Goal: Task Accomplishment & Management: Complete application form

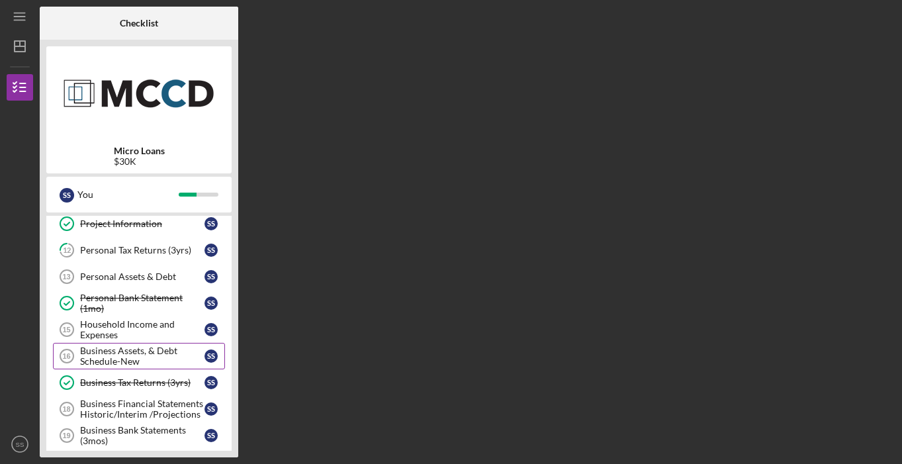
scroll to position [275, 0]
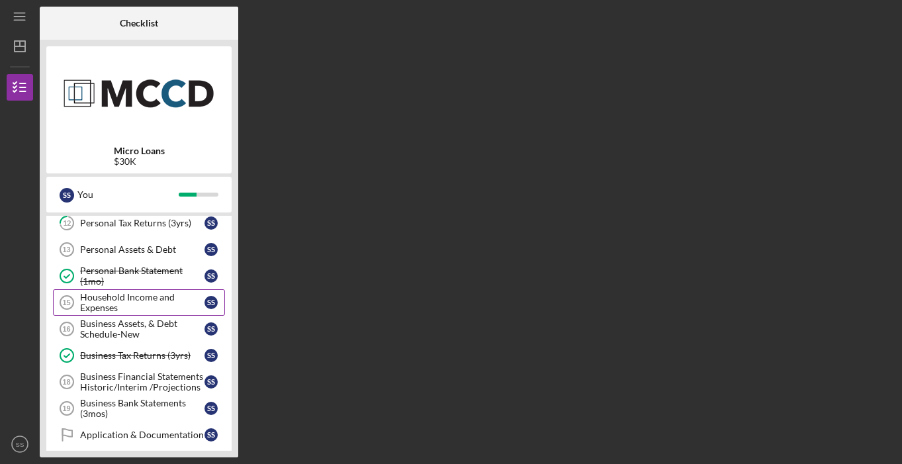
click at [174, 309] on div "Household Income and Expenses" at bounding box center [142, 302] width 124 height 21
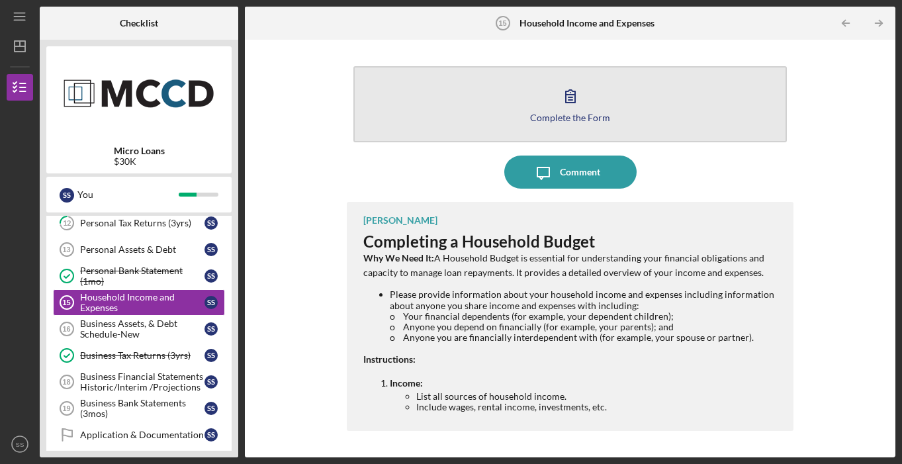
click at [574, 122] on button "Complete the Form Form" at bounding box center [569, 104] width 433 height 76
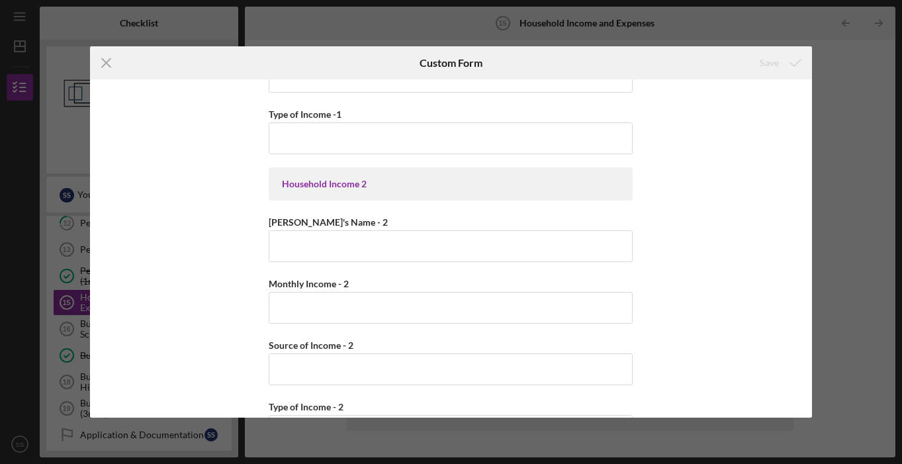
scroll to position [115, 0]
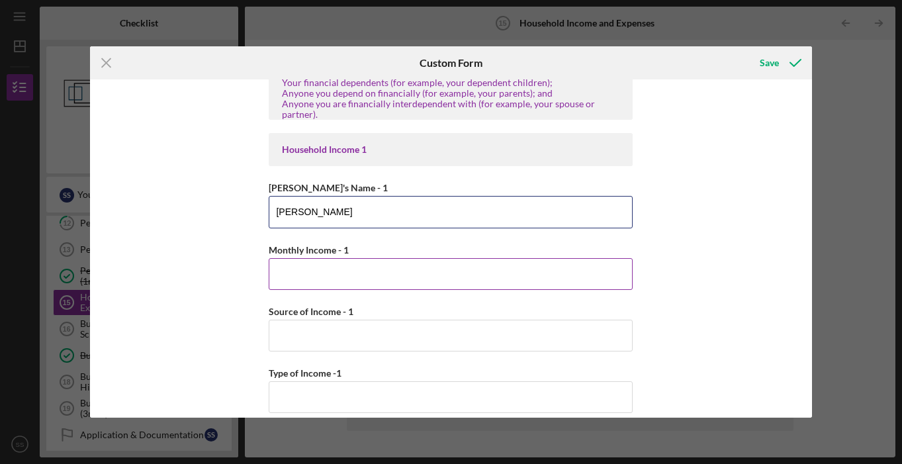
type input "[PERSON_NAME]"
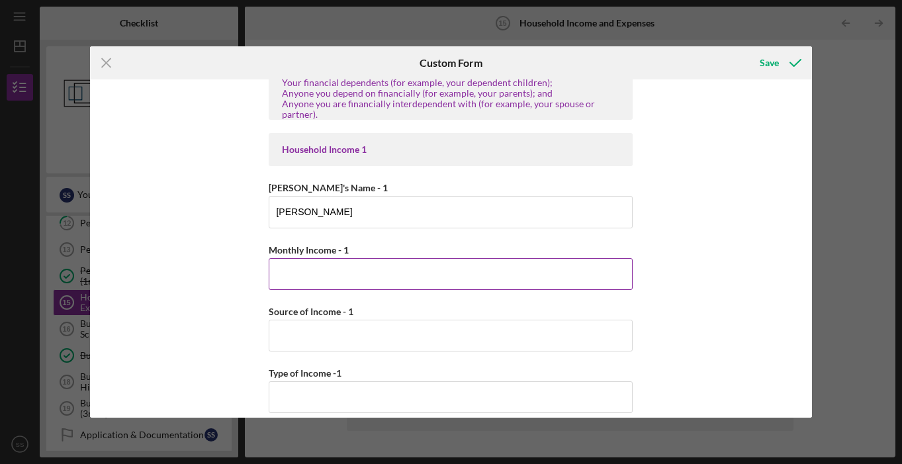
click at [468, 275] on input "Monthly Income - 1" at bounding box center [451, 274] width 364 height 32
type input "$3,400"
click at [455, 334] on input "Source of Income - 1" at bounding box center [451, 336] width 364 height 32
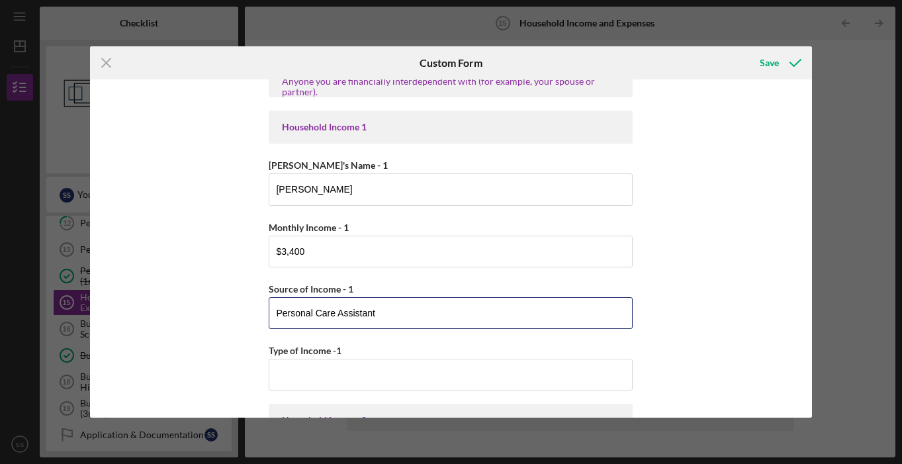
scroll to position [408, 0]
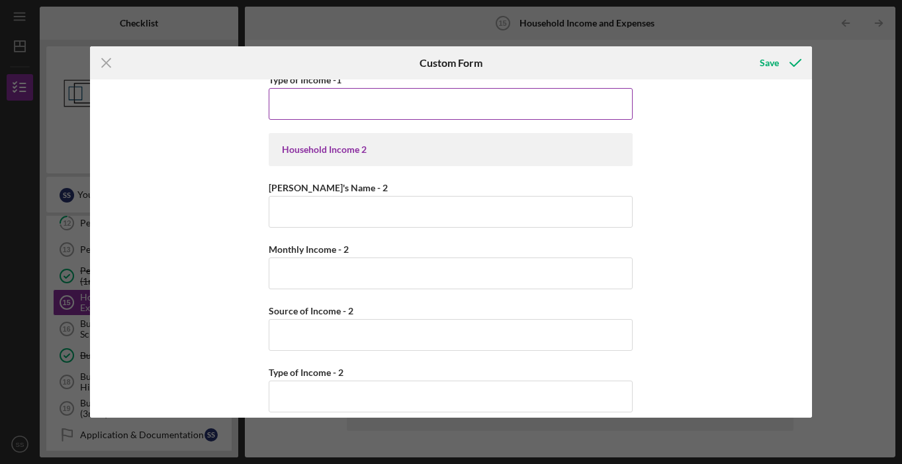
type input "Personal Care Assistant"
click at [396, 105] on input "Type of Income -1" at bounding box center [451, 104] width 364 height 32
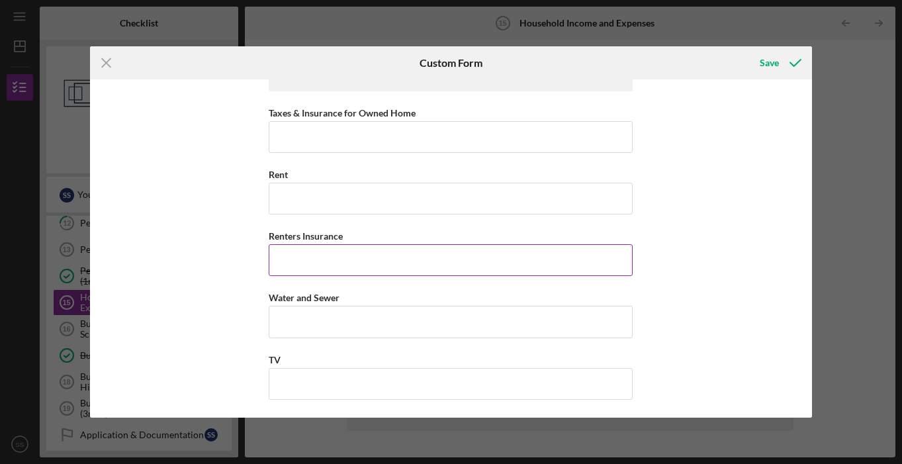
scroll to position [1165, 0]
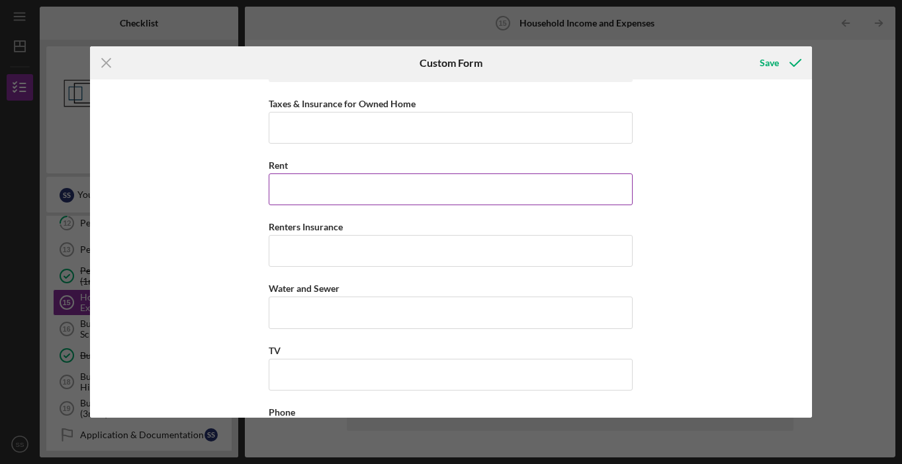
type input "Employment"
click at [447, 183] on input "Rent" at bounding box center [451, 189] width 364 height 32
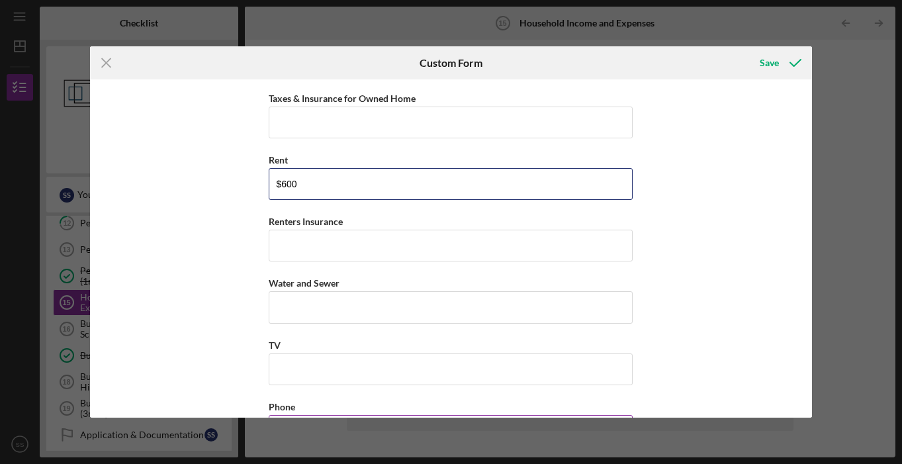
scroll to position [1281, 0]
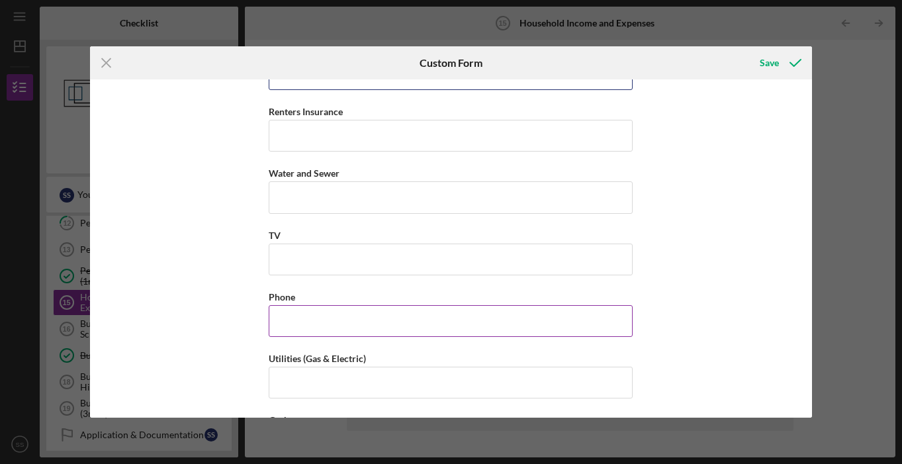
type input "$600"
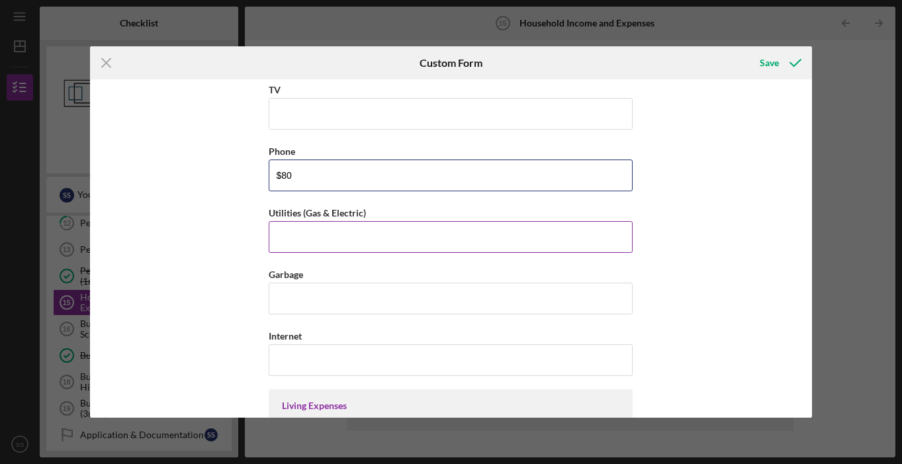
scroll to position [1335, 0]
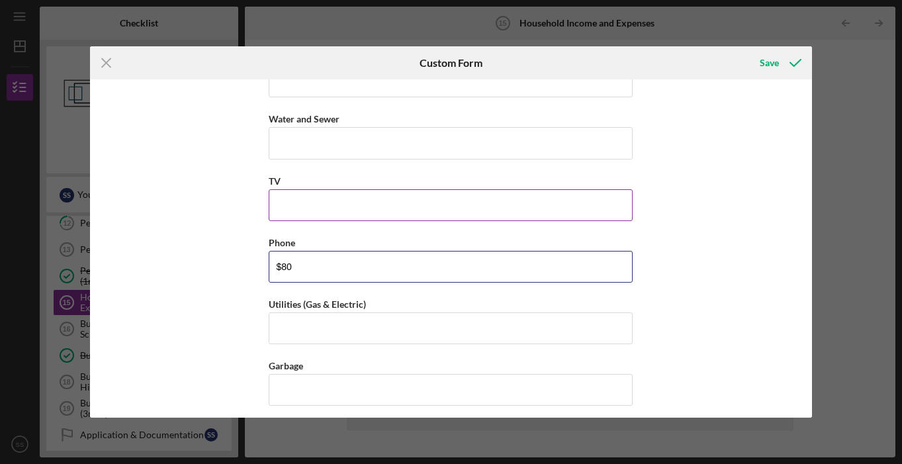
type input "$80"
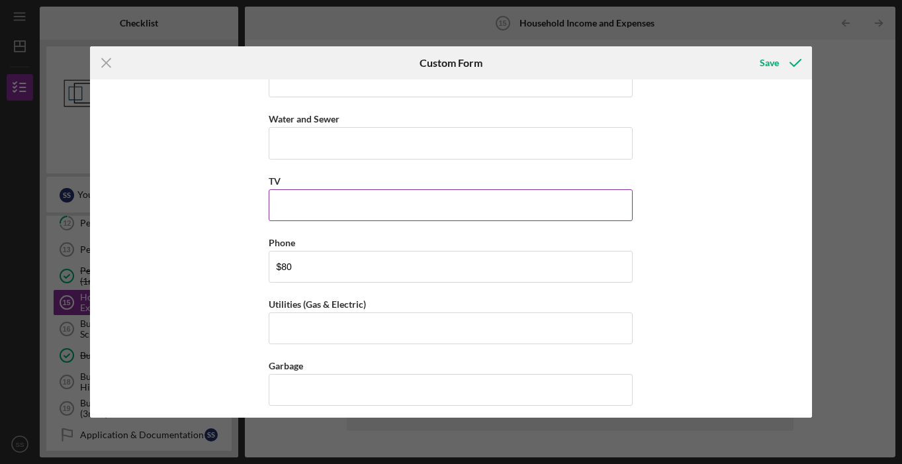
click at [347, 210] on input "TV" at bounding box center [451, 205] width 364 height 32
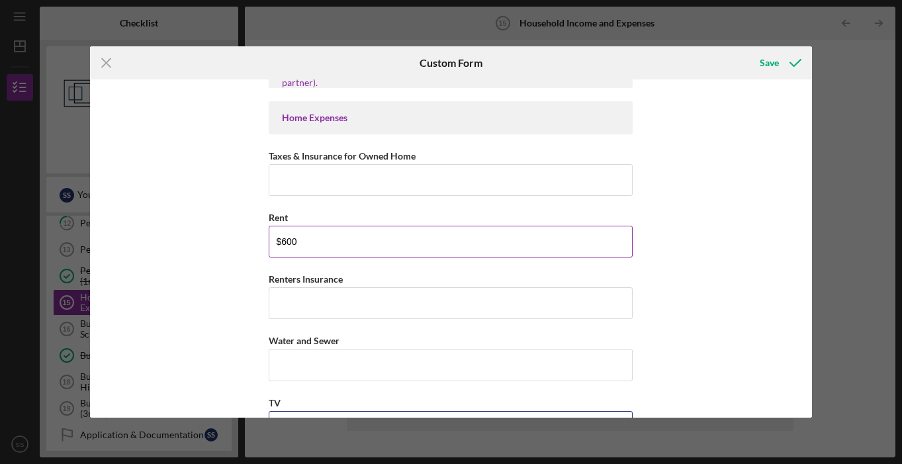
type input "$40"
click at [365, 244] on input "$600" at bounding box center [451, 242] width 364 height 32
type input "$6"
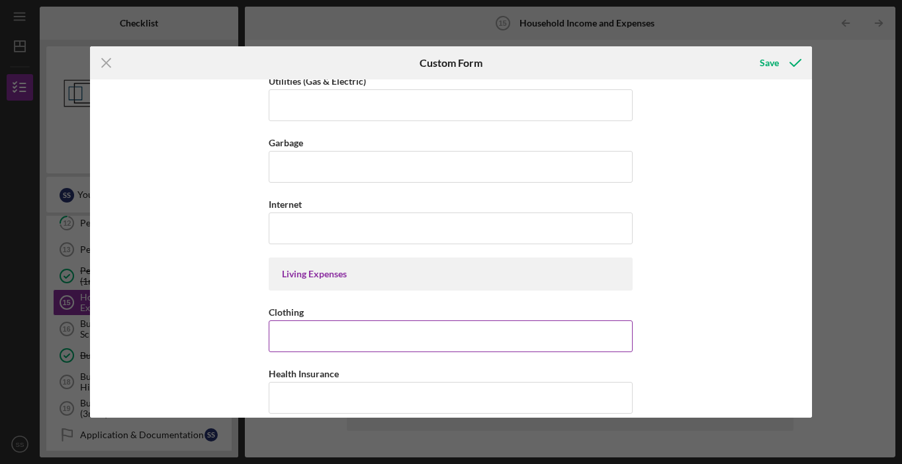
scroll to position [1616, 0]
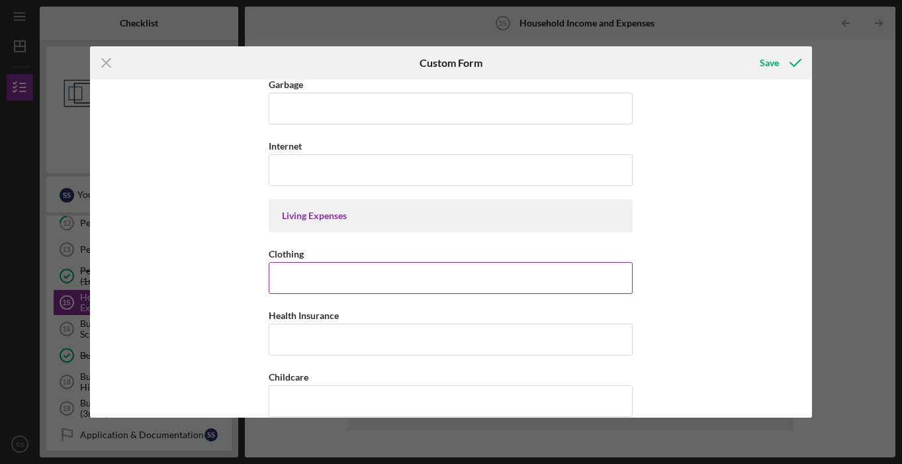
type input "$700"
click at [341, 281] on input "Clothing" at bounding box center [451, 278] width 364 height 32
type input "$3"
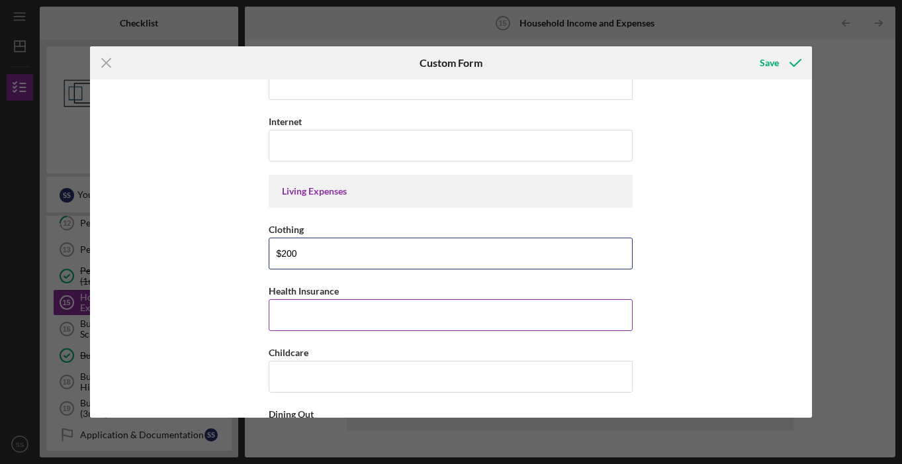
scroll to position [1665, 0]
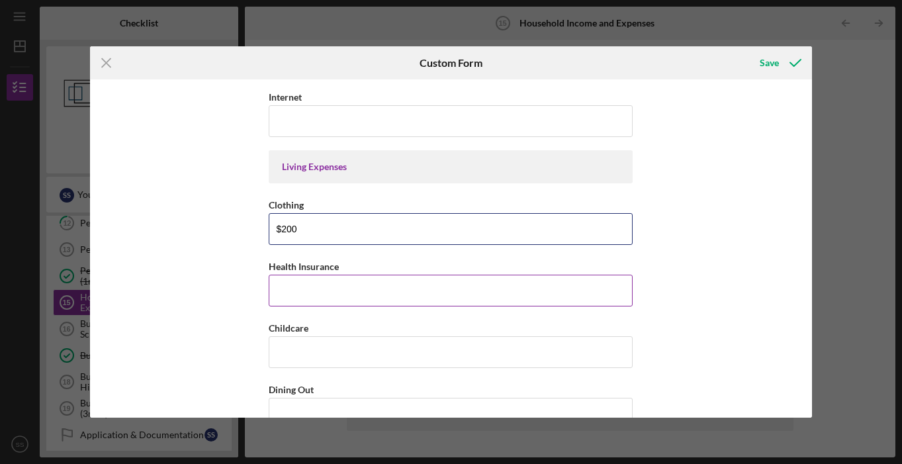
type input "$200"
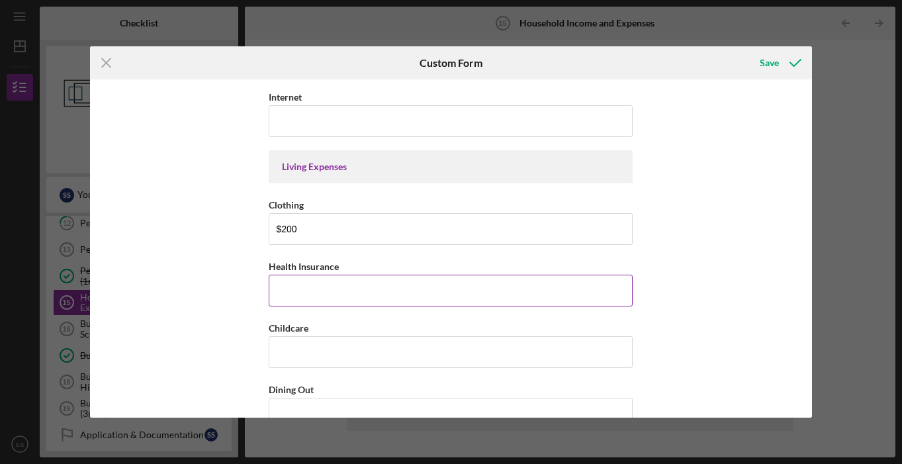
click at [360, 296] on input "Health Insurance" at bounding box center [451, 291] width 364 height 32
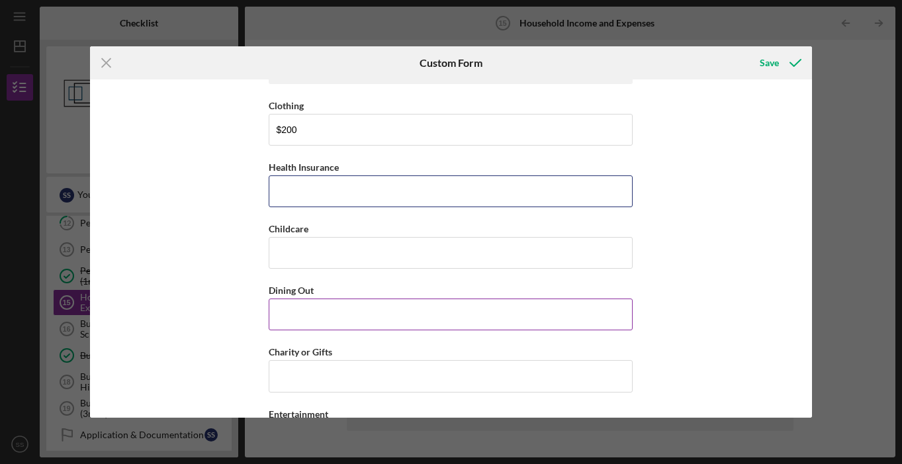
scroll to position [1771, 0]
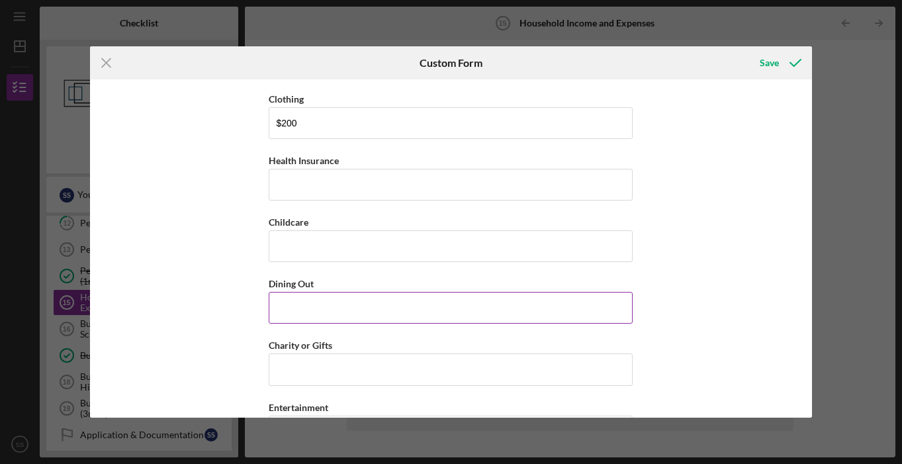
click at [365, 301] on input "Dining Out" at bounding box center [451, 308] width 364 height 32
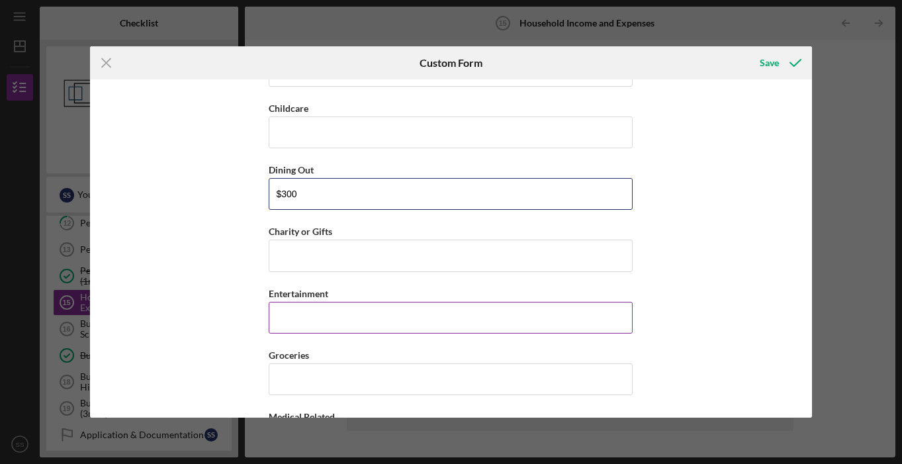
scroll to position [1887, 0]
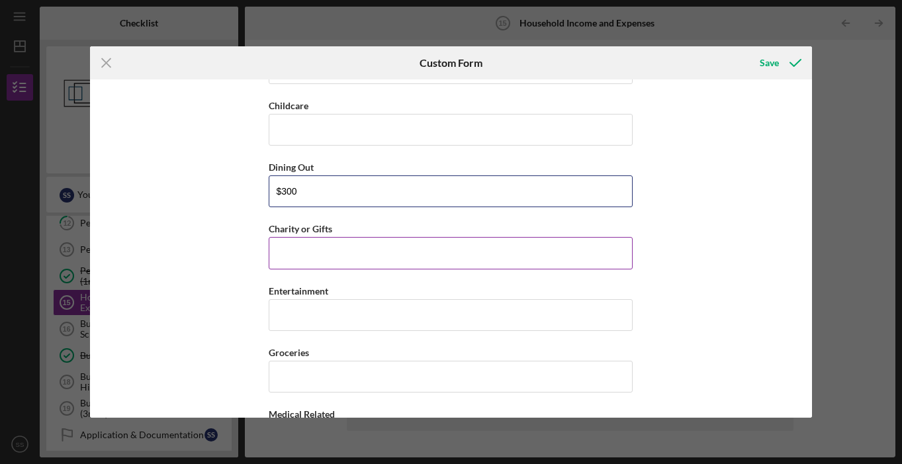
type input "$300"
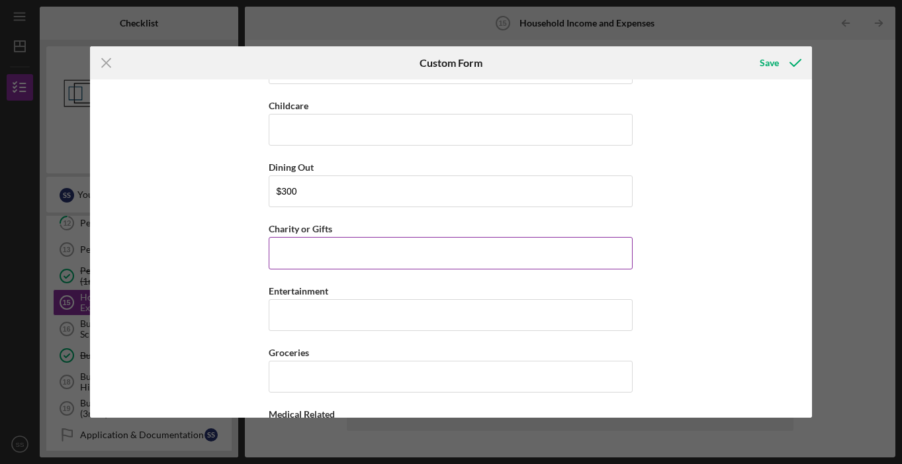
click at [359, 257] on input "Charity or Gifts" at bounding box center [451, 253] width 364 height 32
type input "$200"
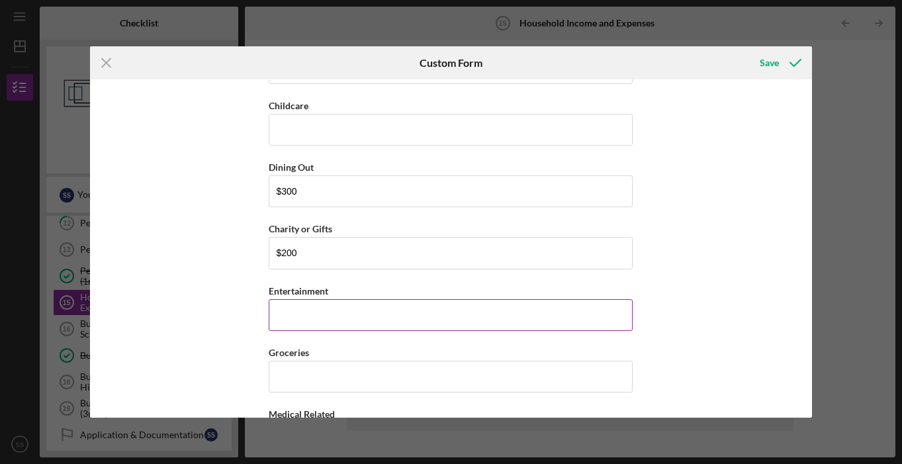
click at [347, 323] on input "Entertainment" at bounding box center [451, 315] width 364 height 32
type input "$200"
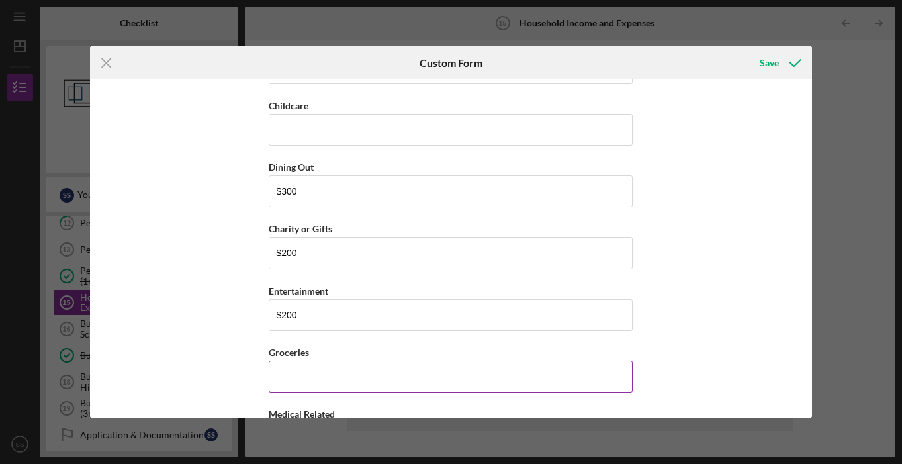
click at [333, 373] on input "Groceries" at bounding box center [451, 377] width 364 height 32
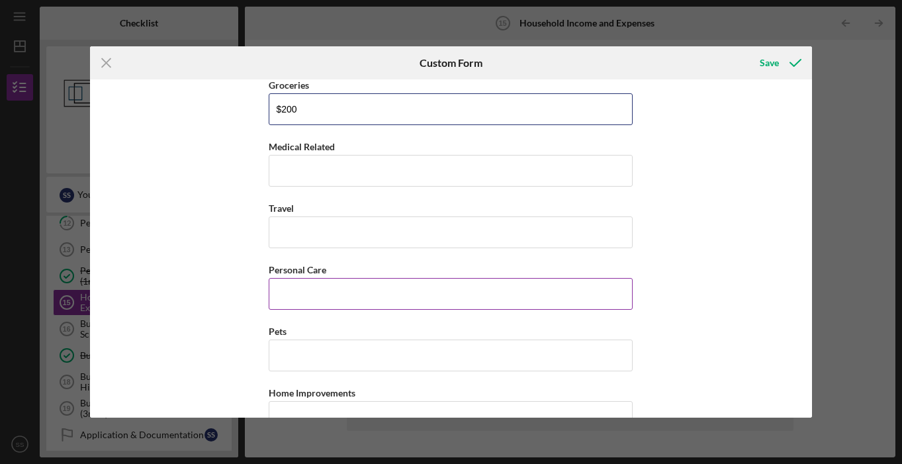
scroll to position [2211, 0]
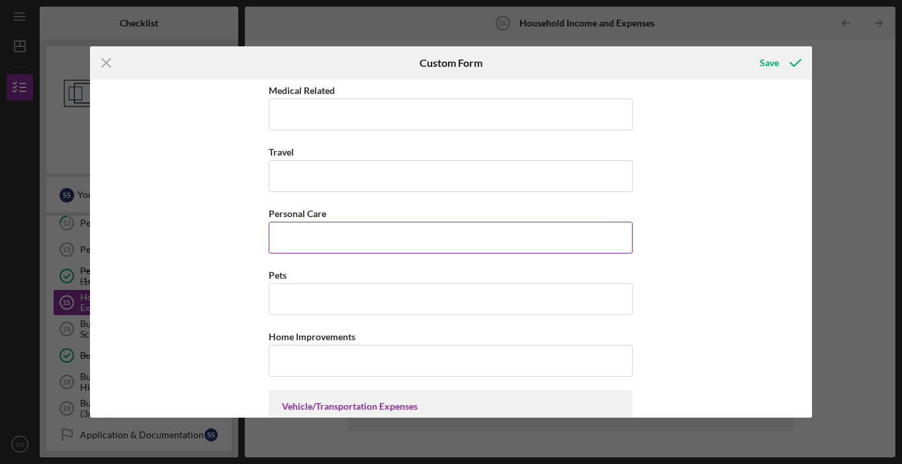
type input "$200"
click at [343, 244] on input "Personal Care" at bounding box center [451, 238] width 364 height 32
type input "$5"
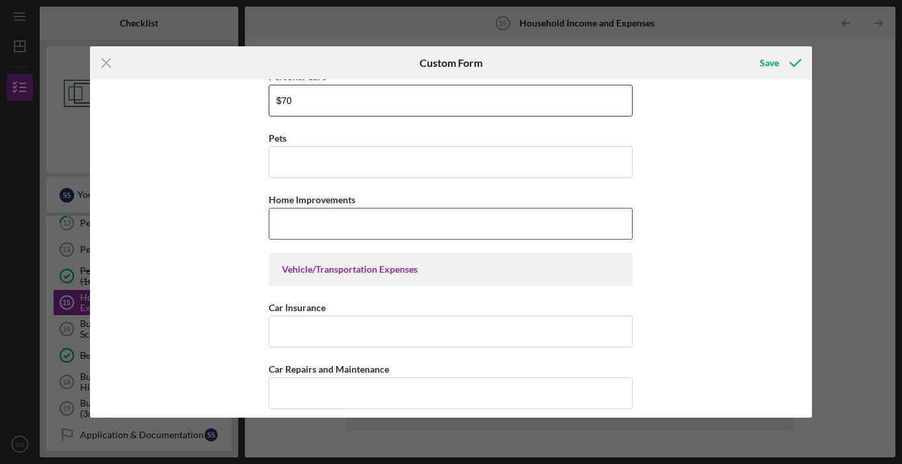
scroll to position [2345, 0]
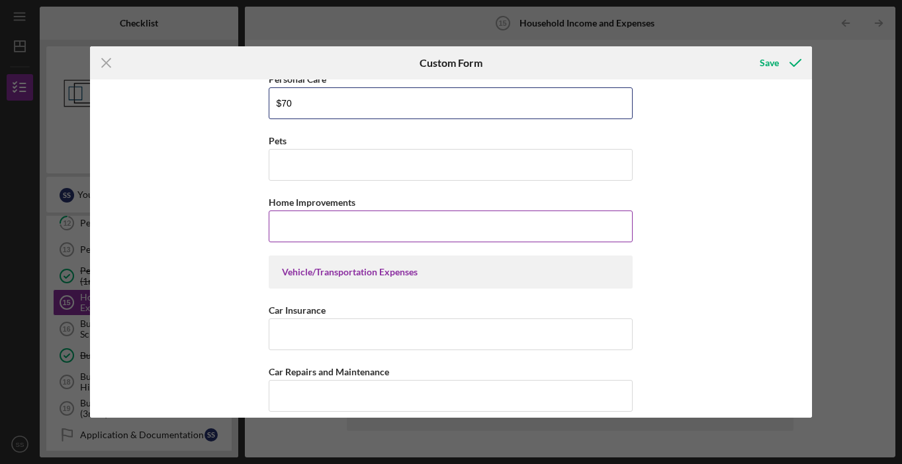
type input "$7"
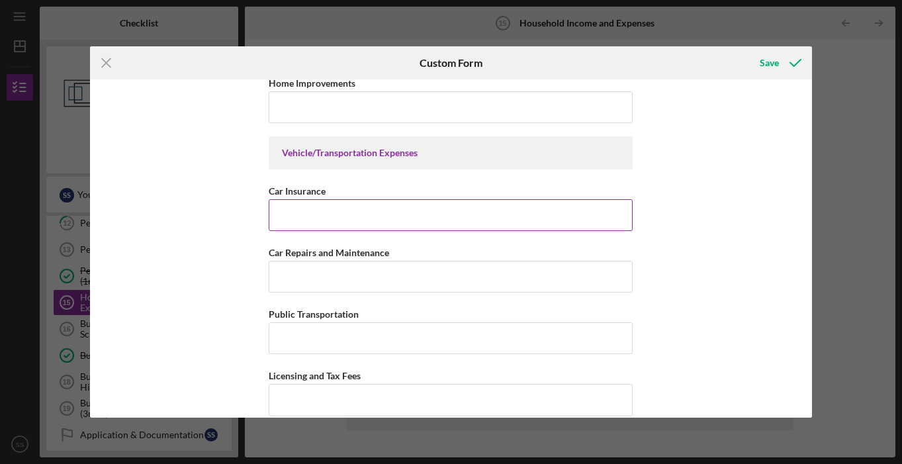
scroll to position [2467, 0]
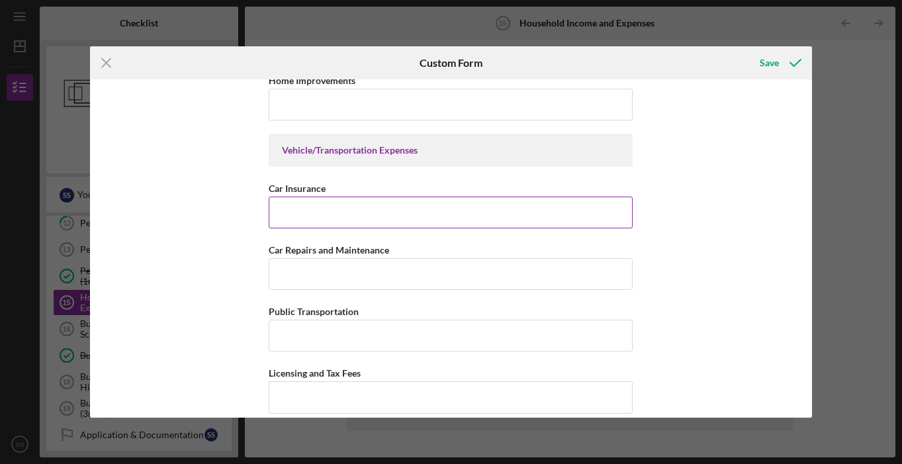
type input "$50"
click at [343, 210] on input "Car Insurance" at bounding box center [451, 213] width 364 height 32
type input "$1"
type input "$80"
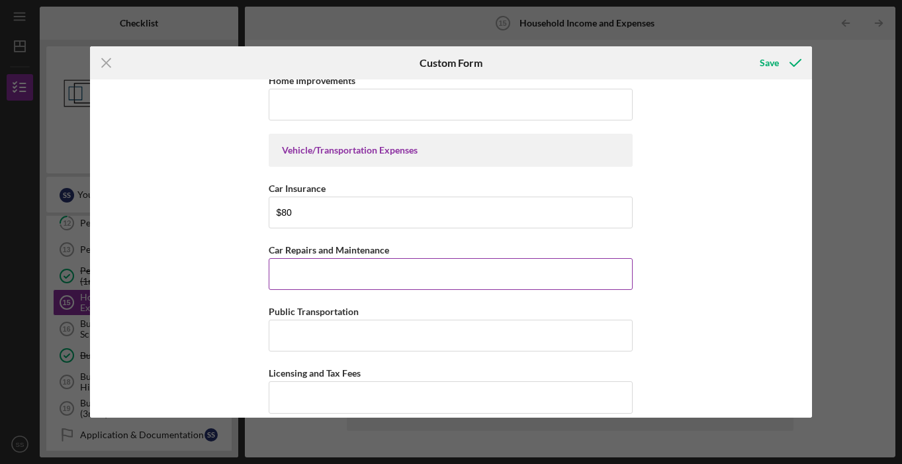
click at [398, 265] on input "Car Repairs and Maintenance" at bounding box center [451, 274] width 364 height 32
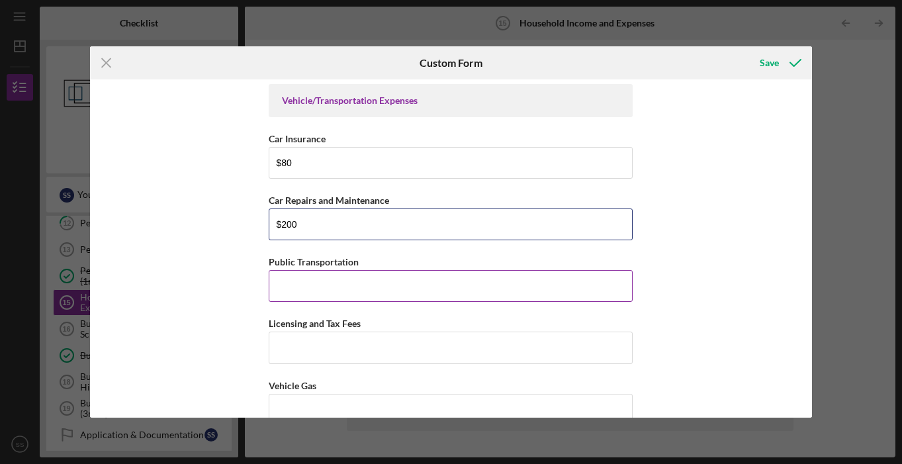
scroll to position [2559, 0]
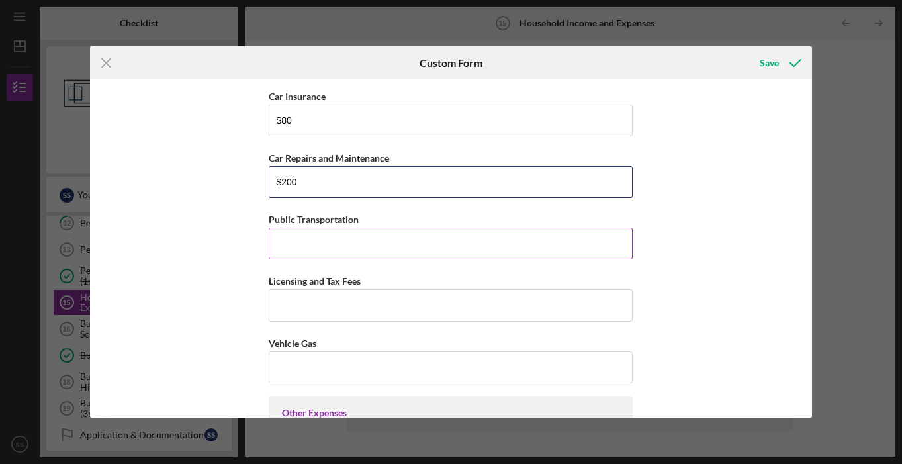
type input "$200"
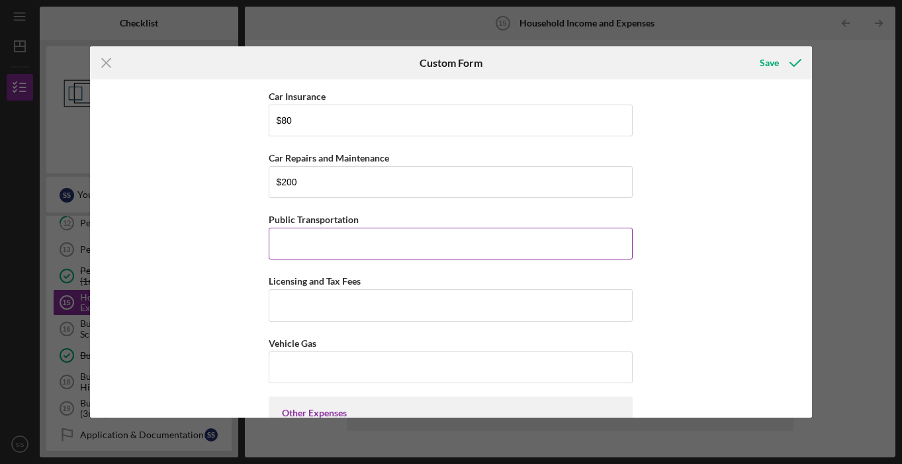
click at [326, 234] on input "Public Transportation" at bounding box center [451, 244] width 364 height 32
type input "$4"
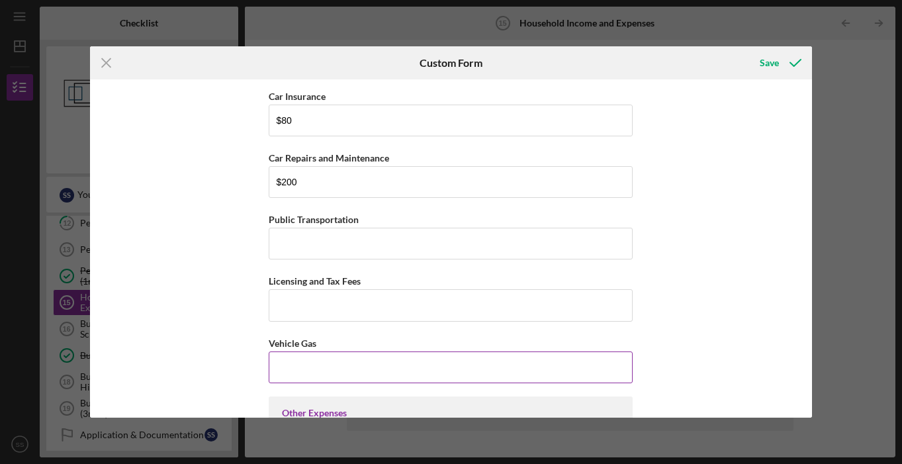
click at [338, 363] on input "Vehicle Gas" at bounding box center [451, 367] width 364 height 32
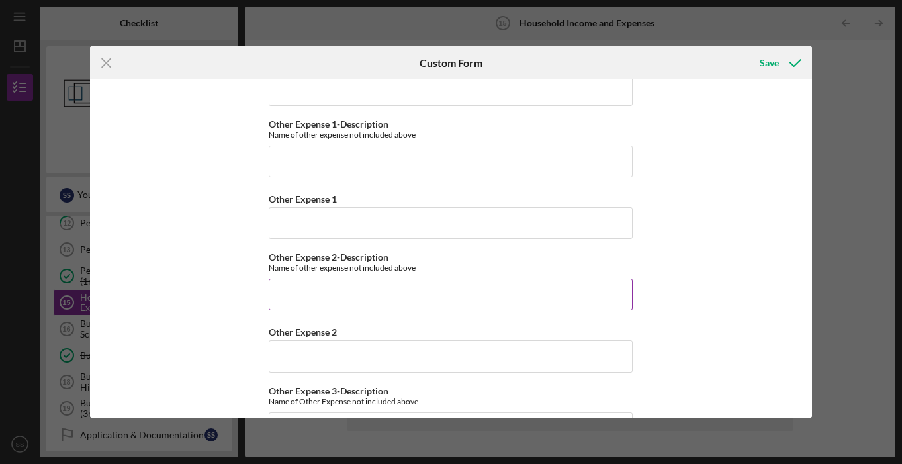
scroll to position [3232, 0]
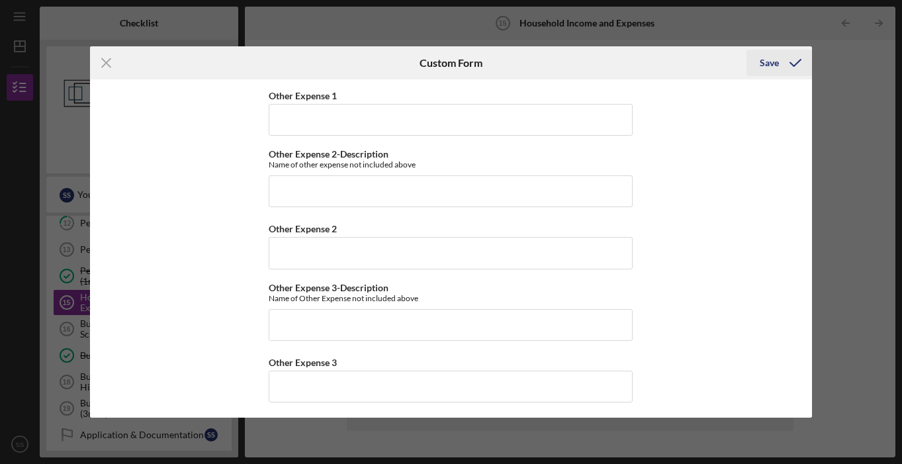
type input "$40"
click at [793, 66] on polyline "submit" at bounding box center [795, 63] width 11 height 7
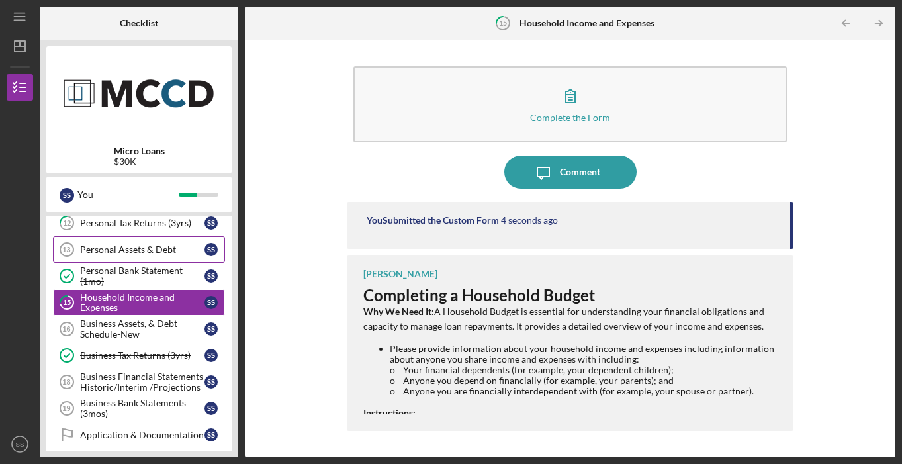
click at [133, 241] on link "Personal Assets & Debt 13 Personal Assets & Debt S S" at bounding box center [139, 249] width 172 height 26
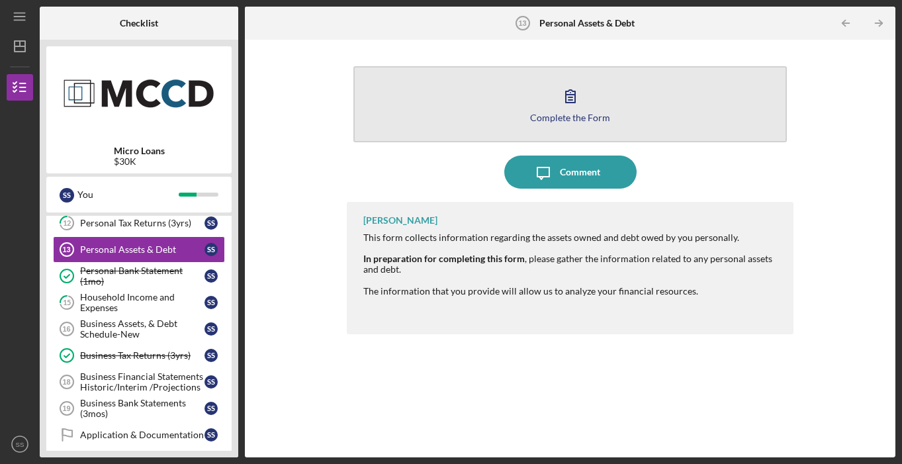
click at [520, 126] on button "Complete the Form Form" at bounding box center [569, 104] width 433 height 76
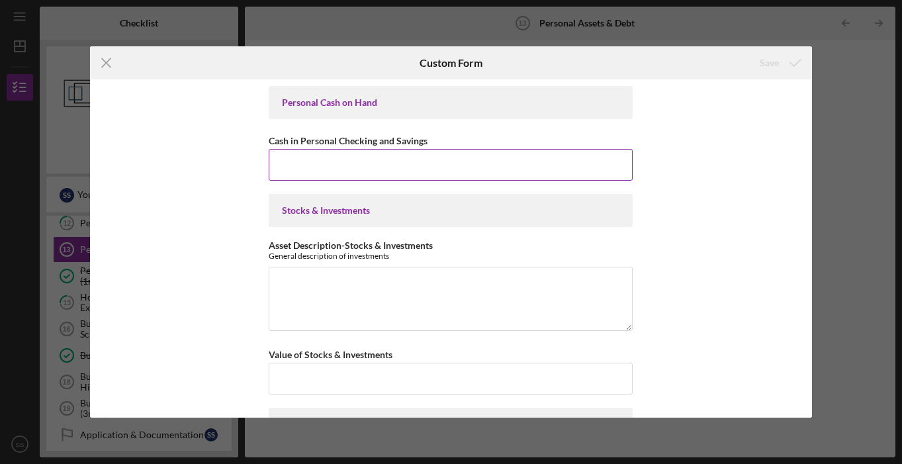
click at [519, 156] on input "Cash in Personal Checking and Savings" at bounding box center [451, 165] width 364 height 32
type input "$3"
type input "$462.30"
click at [456, 305] on textarea "Asset Description-Stocks & Investments" at bounding box center [451, 299] width 364 height 64
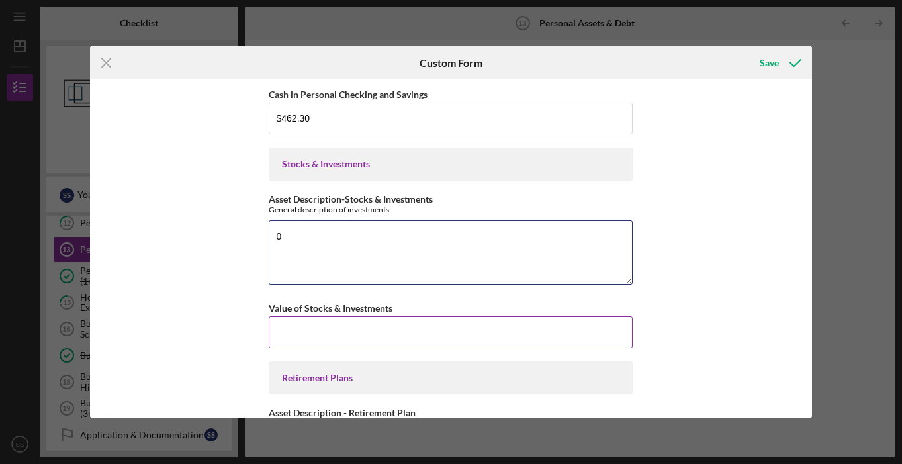
scroll to position [68, 0]
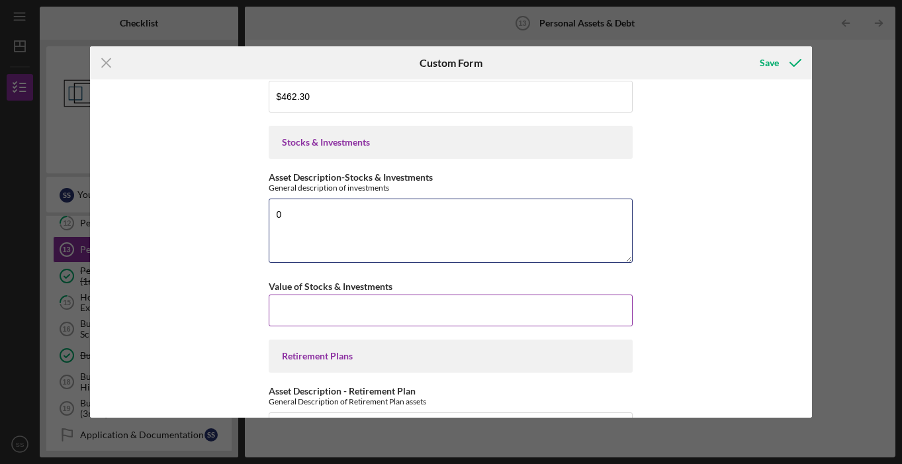
type textarea "0"
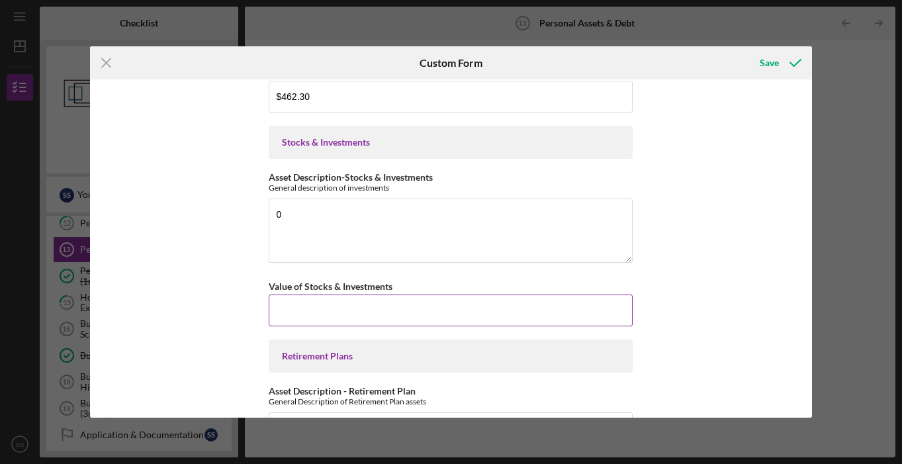
click at [433, 301] on input "Value of Stocks & Investments" at bounding box center [451, 310] width 364 height 32
type input "$0"
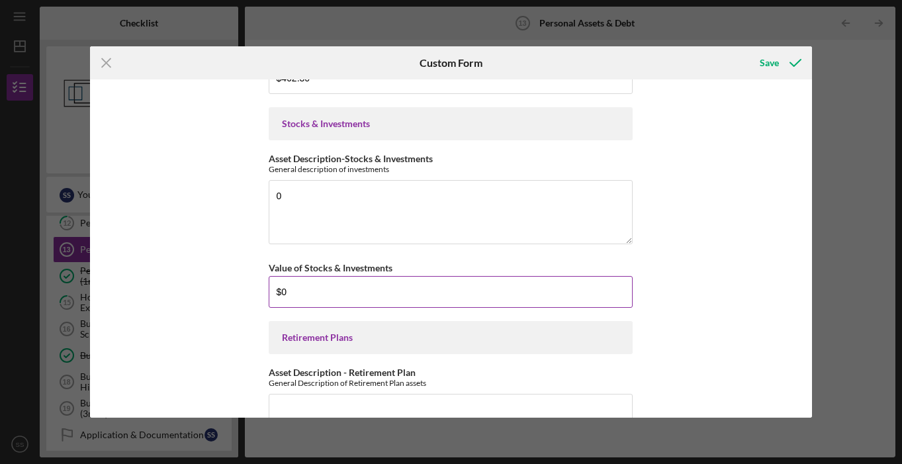
scroll to position [279, 0]
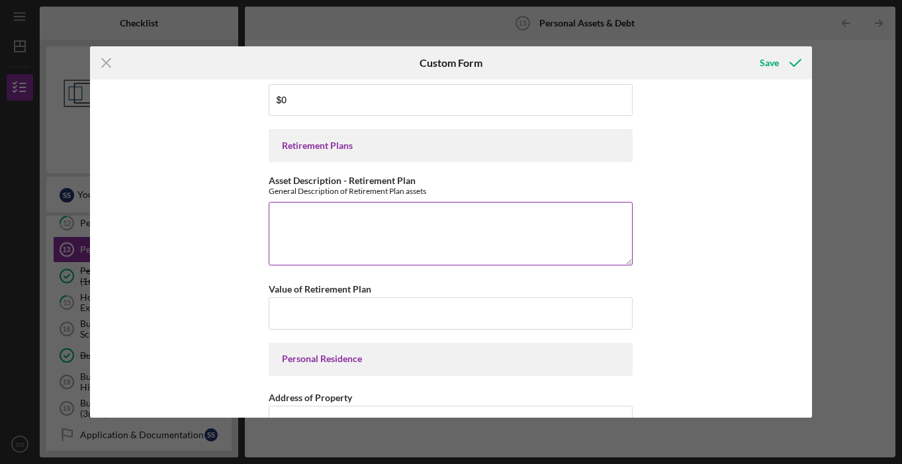
click at [435, 238] on textarea "Asset Description - Retirement Plan" at bounding box center [451, 234] width 364 height 64
type textarea "0"
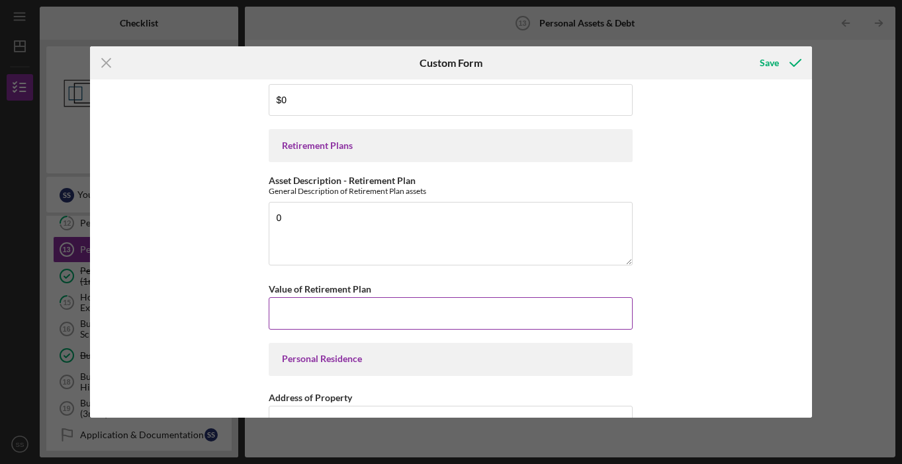
click at [361, 307] on input "Value of Retirement Plan" at bounding box center [451, 313] width 364 height 32
type input "$0"
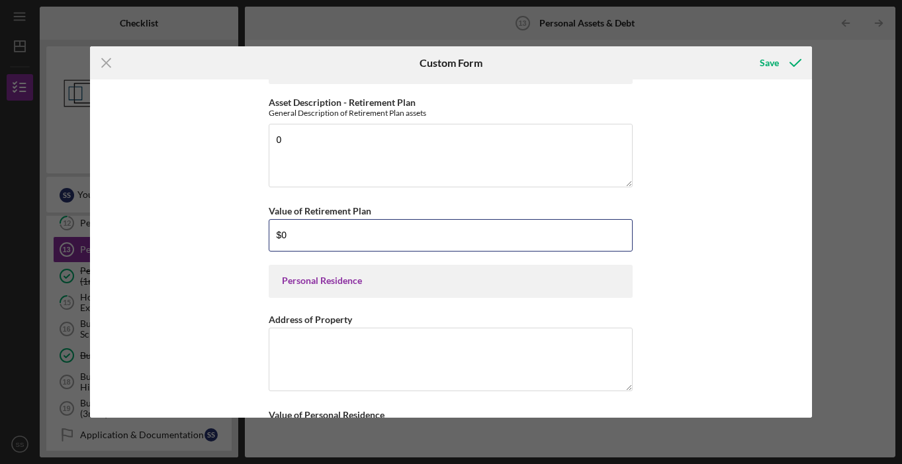
scroll to position [379, 0]
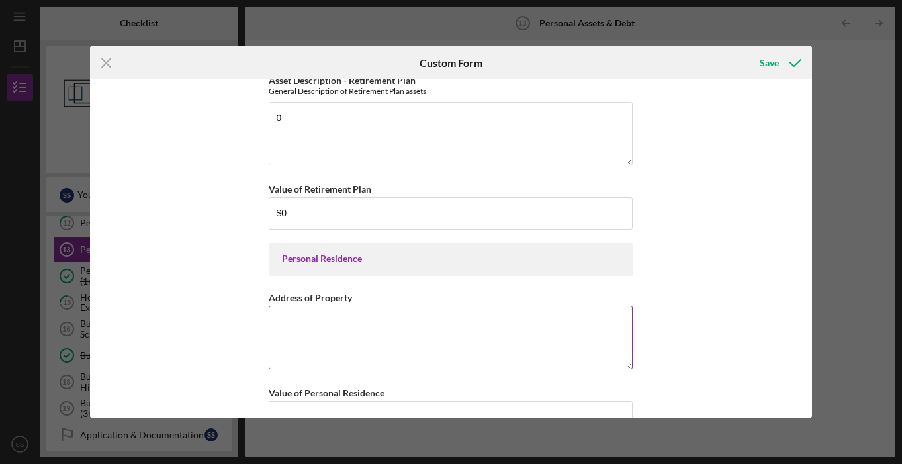
click at [355, 318] on textarea "Address of Property" at bounding box center [451, 338] width 364 height 64
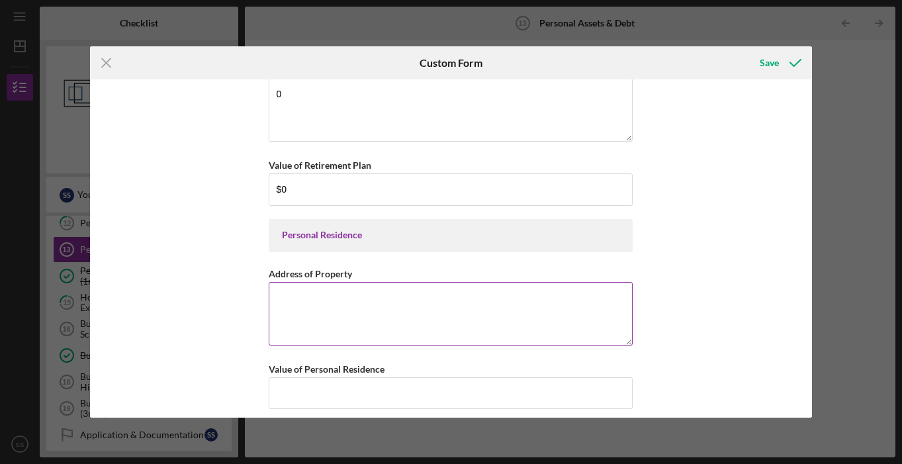
scroll to position [429, 0]
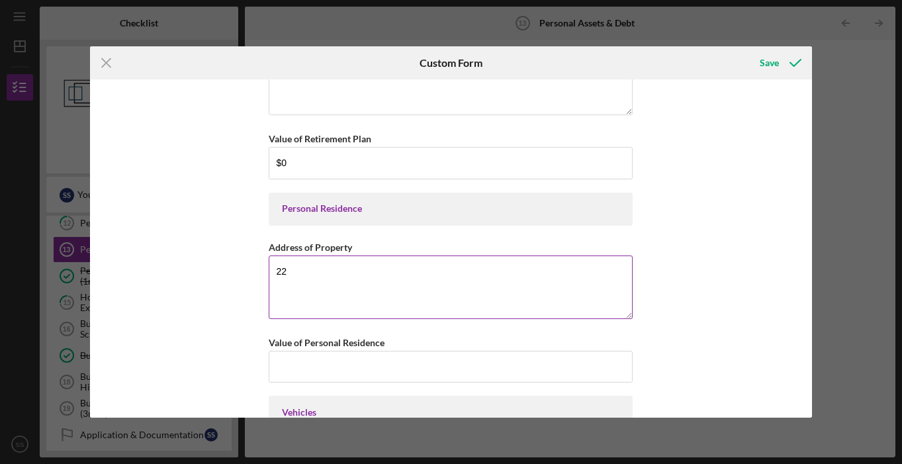
type textarea "2"
type textarea "0"
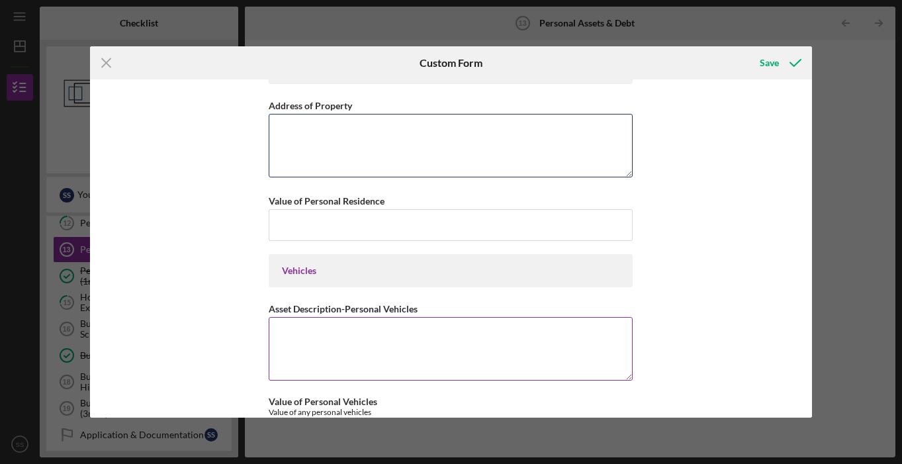
scroll to position [595, 0]
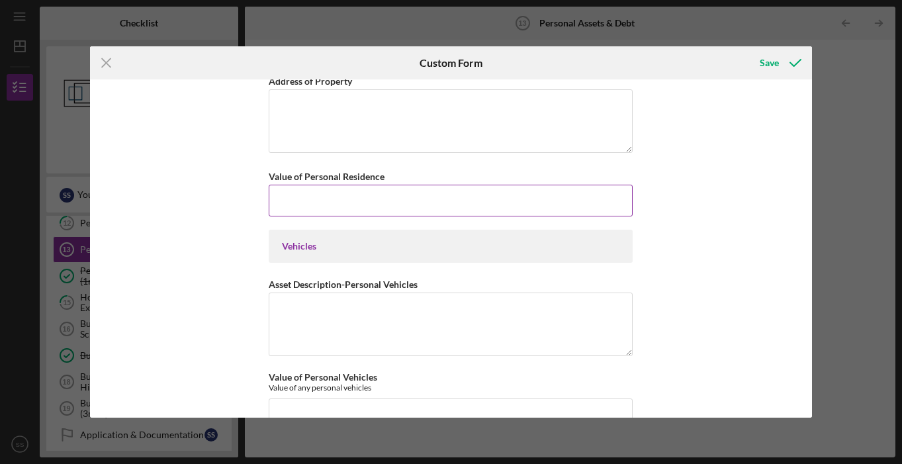
click at [350, 209] on input "Value of Personal Residence" at bounding box center [451, 201] width 364 height 32
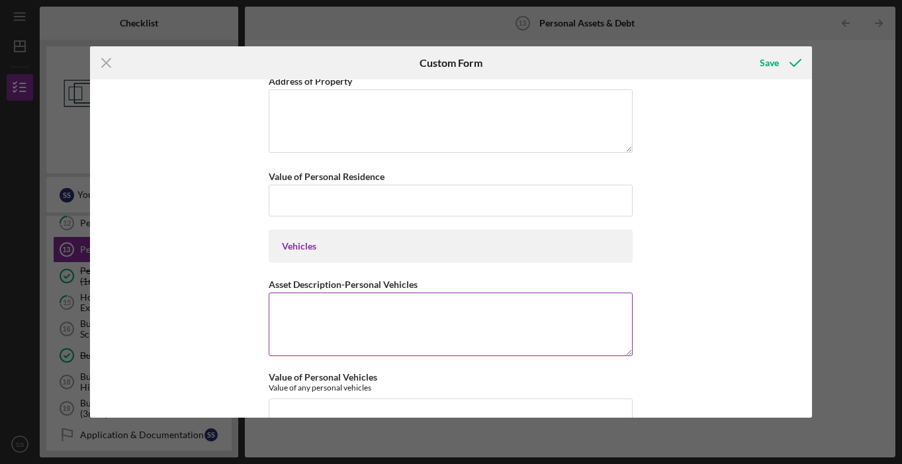
click at [365, 309] on textarea "Asset Description-Personal Vehicles" at bounding box center [451, 325] width 364 height 64
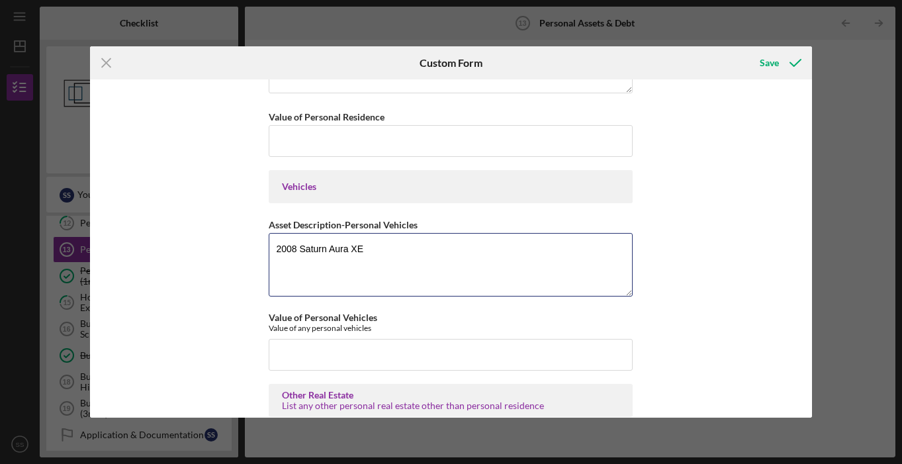
scroll to position [737, 0]
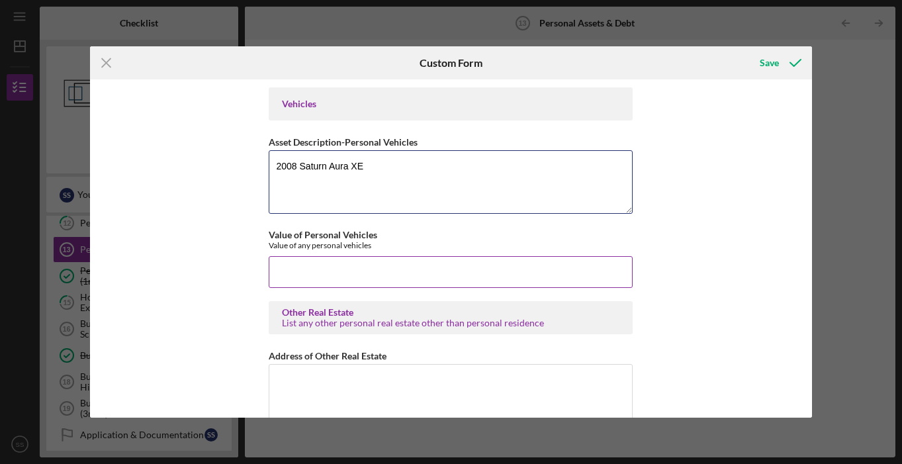
type textarea "2008 Saturn Aura XE"
click at [435, 273] on input "Value of Personal Vehicles" at bounding box center [451, 272] width 364 height 32
type input "$2,000"
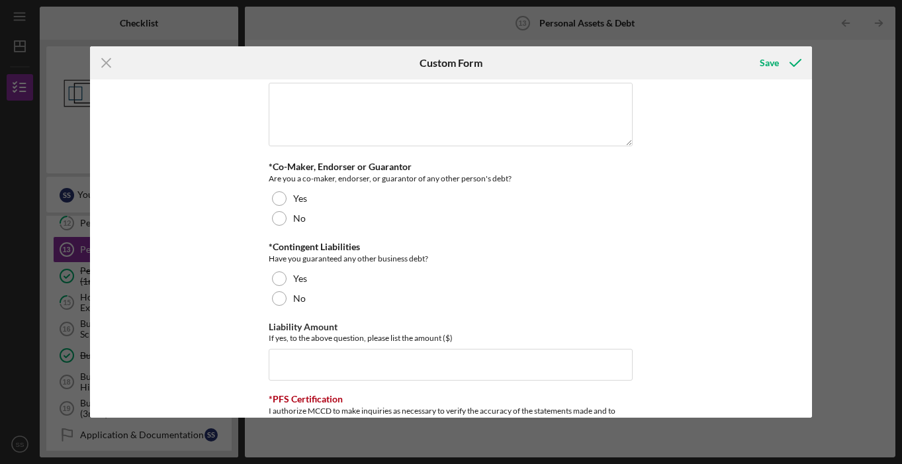
scroll to position [3546, 0]
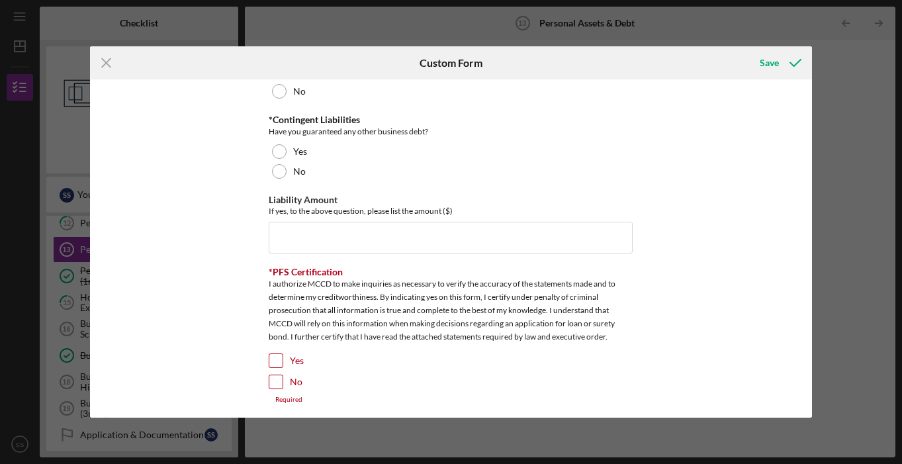
click at [275, 354] on input "Yes" at bounding box center [275, 360] width 13 height 13
checkbox input "true"
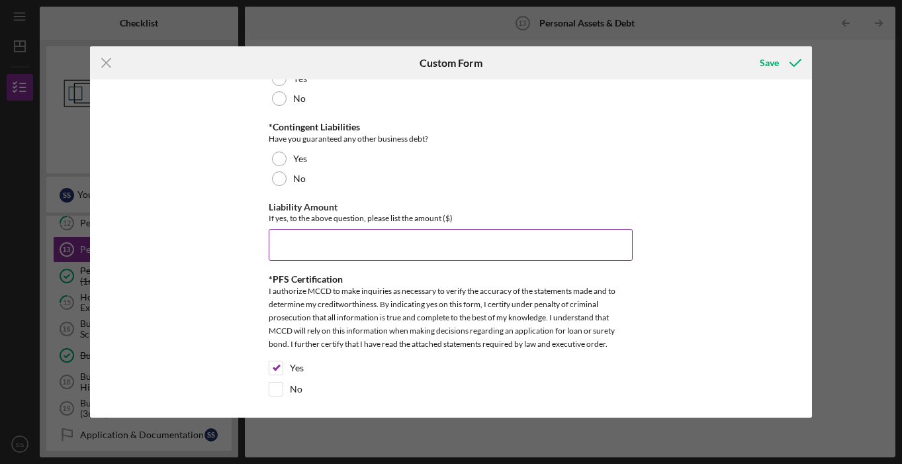
scroll to position [3412, 0]
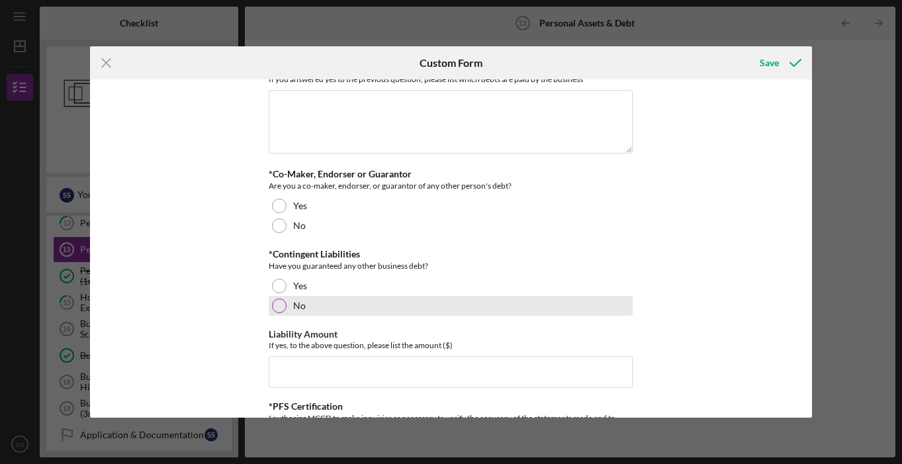
click at [284, 304] on div at bounding box center [279, 305] width 15 height 15
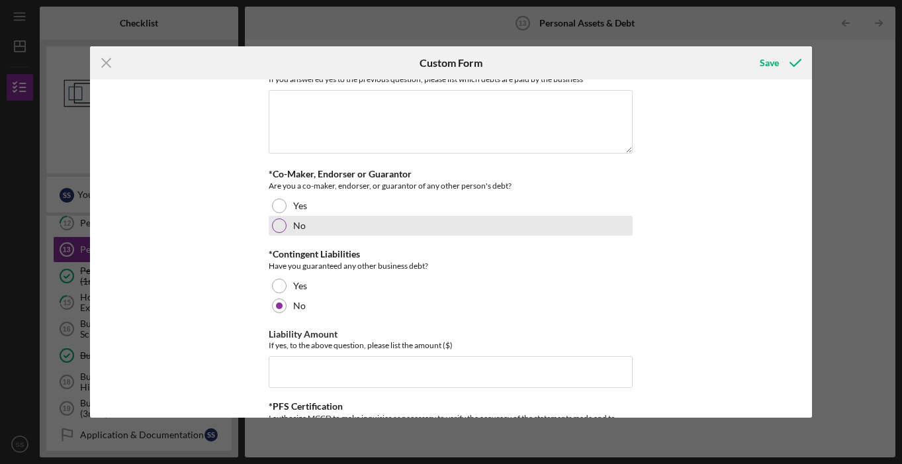
click at [305, 216] on div "No" at bounding box center [451, 226] width 364 height 20
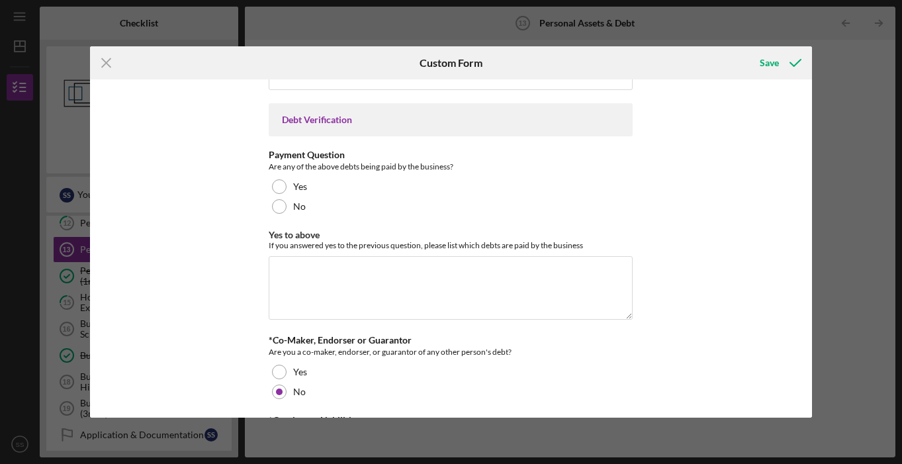
scroll to position [3204, 0]
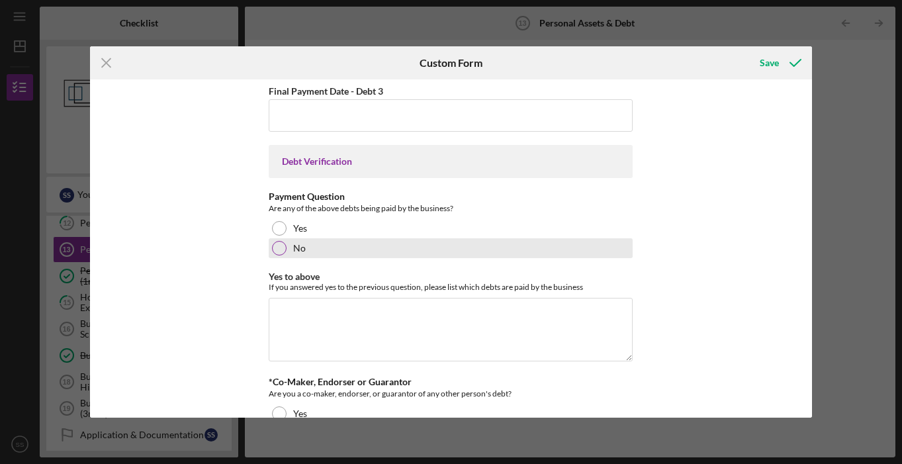
click at [303, 253] on div "No" at bounding box center [451, 248] width 364 height 20
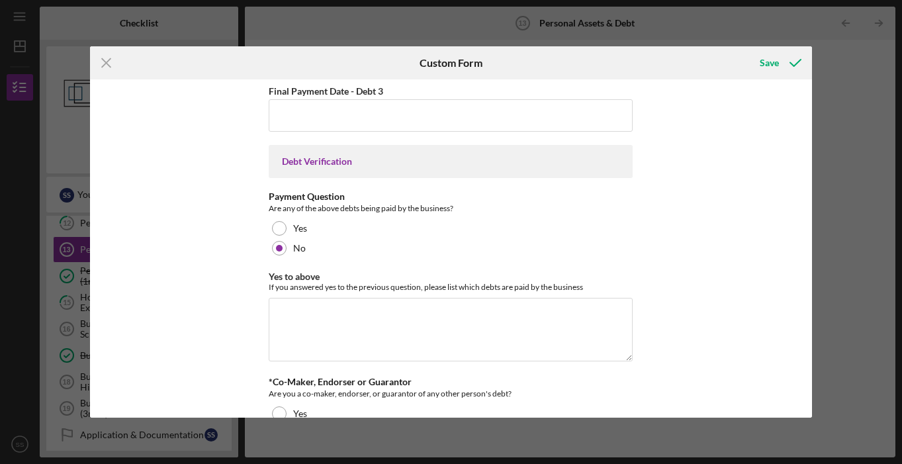
scroll to position [3103, 0]
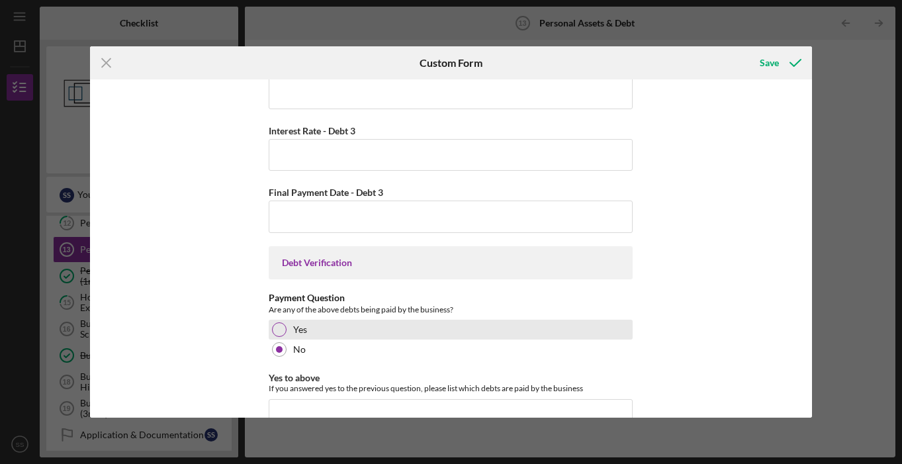
click at [275, 334] on div "Yes" at bounding box center [451, 330] width 364 height 20
click at [276, 331] on div at bounding box center [279, 329] width 15 height 15
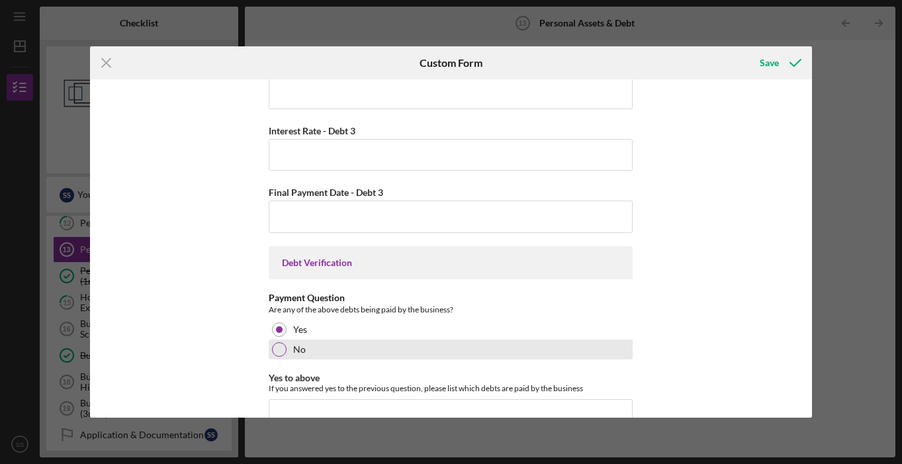
click at [293, 344] on label "No" at bounding box center [299, 349] width 13 height 11
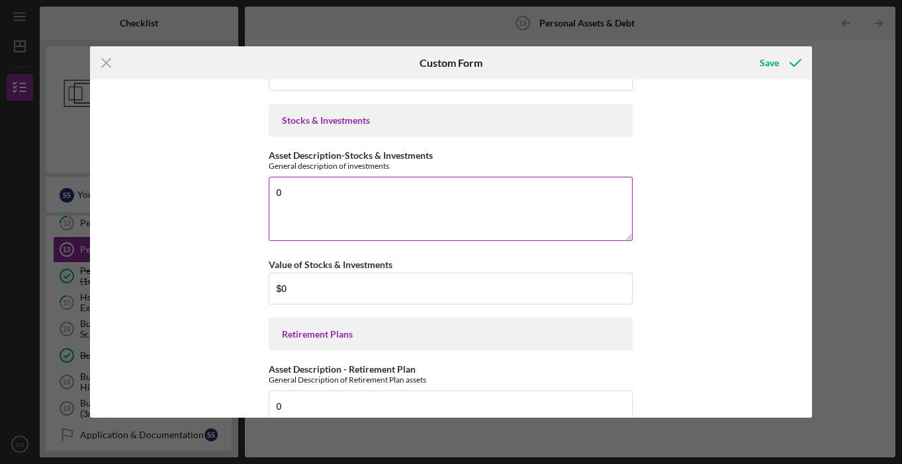
scroll to position [0, 0]
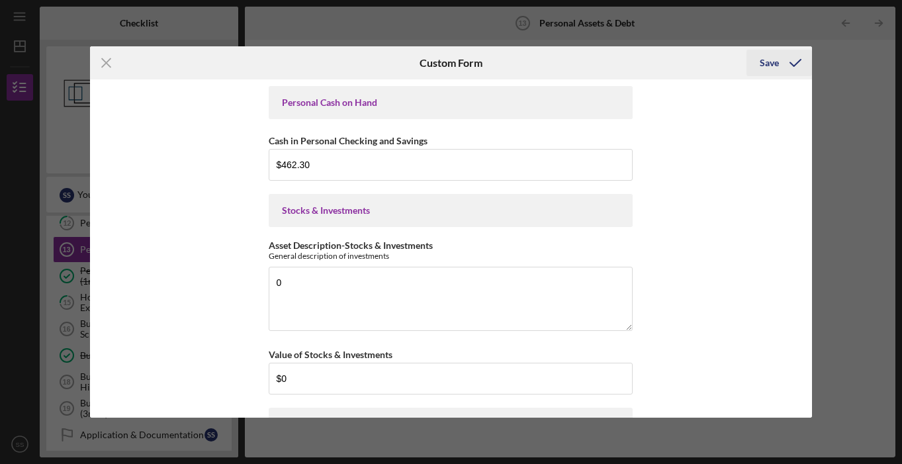
click at [768, 67] on div "Save" at bounding box center [769, 63] width 19 height 26
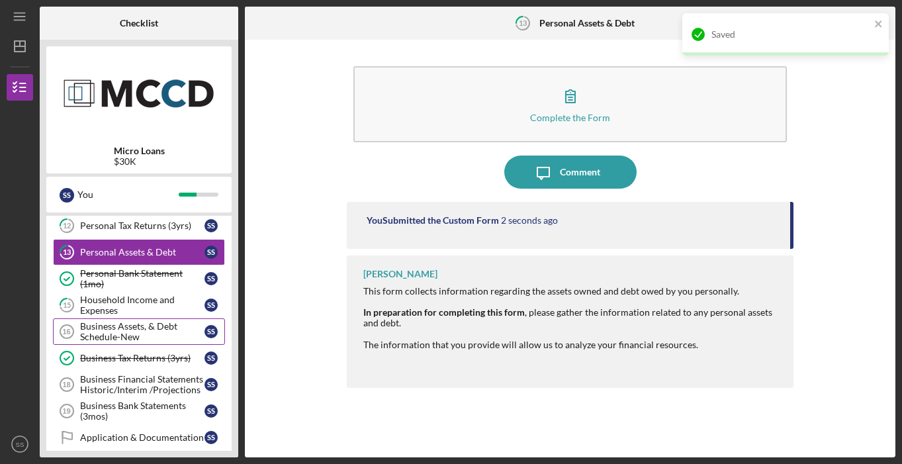
scroll to position [289, 0]
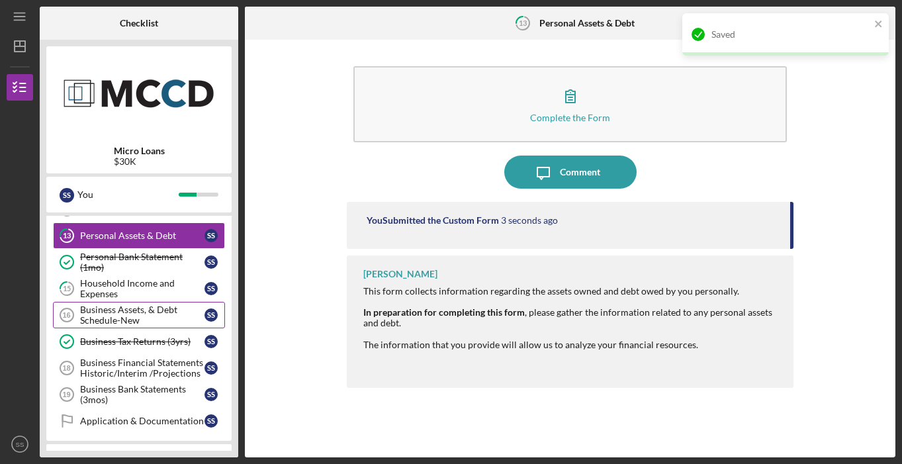
click at [132, 309] on div "Business Assets, & Debt Schedule-New" at bounding box center [142, 314] width 124 height 21
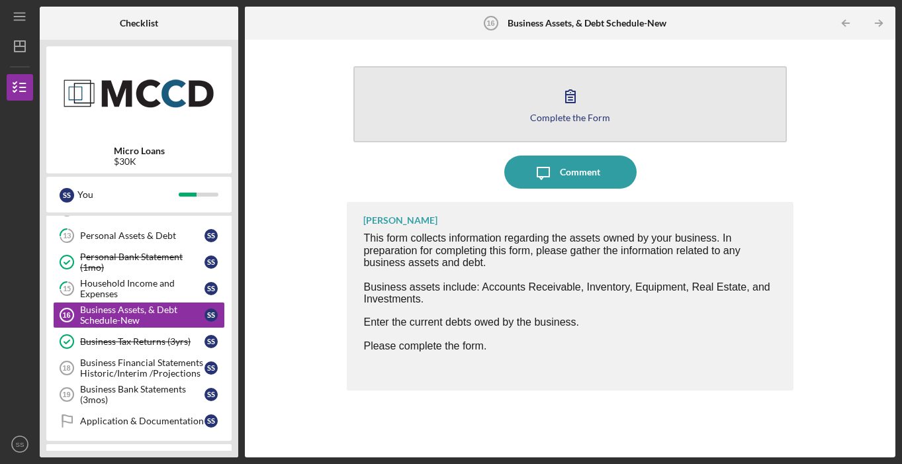
click at [482, 128] on button "Complete the Form Form" at bounding box center [569, 104] width 433 height 76
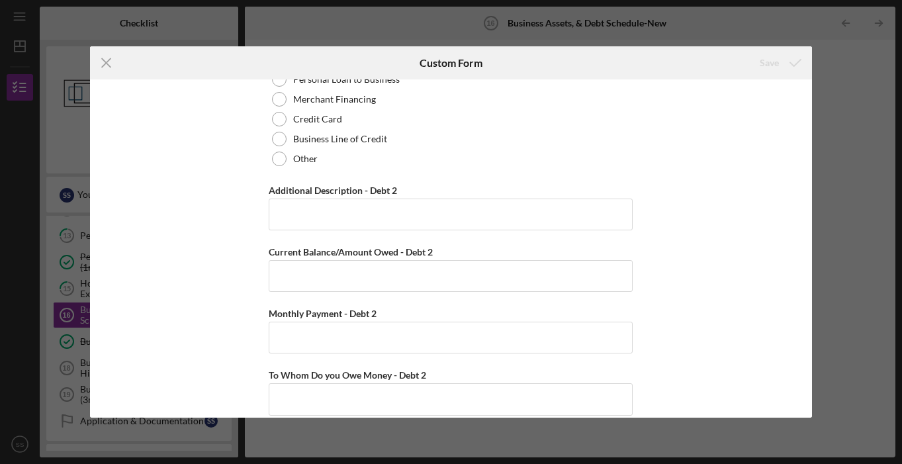
scroll to position [2404, 0]
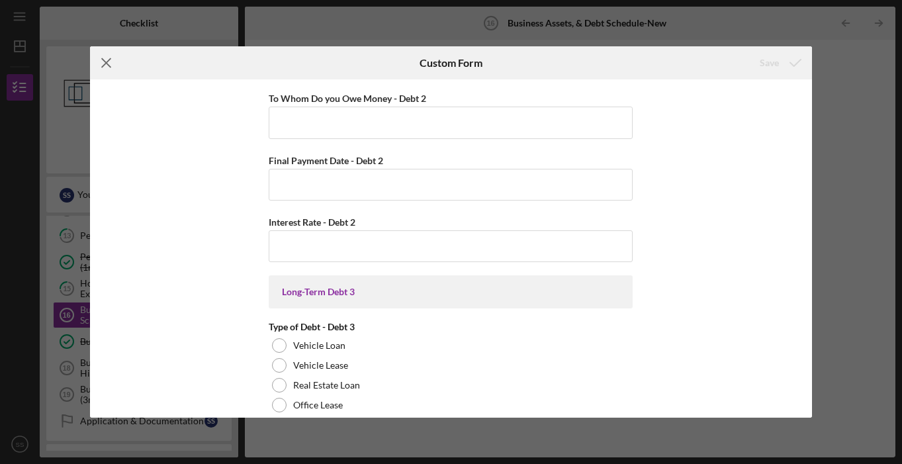
click at [107, 67] on icon "Icon/Menu Close" at bounding box center [106, 62] width 33 height 33
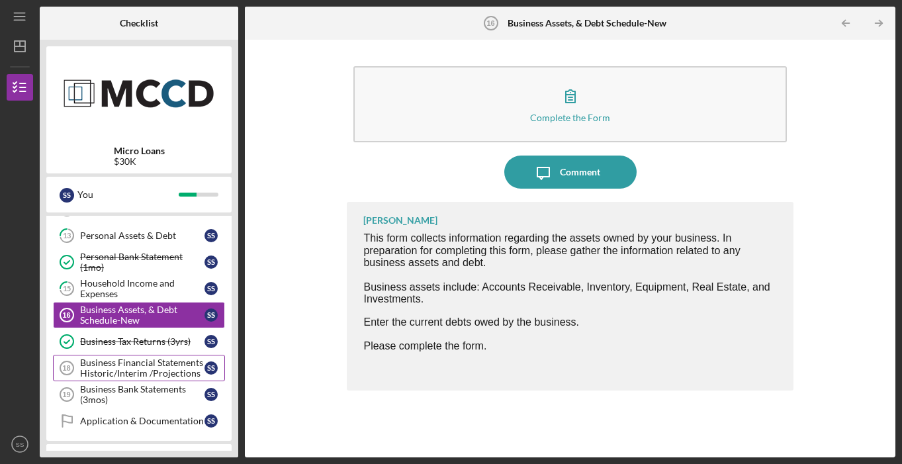
click at [150, 374] on div "Business Financial Statements Historic/Interim /Projections" at bounding box center [142, 367] width 124 height 21
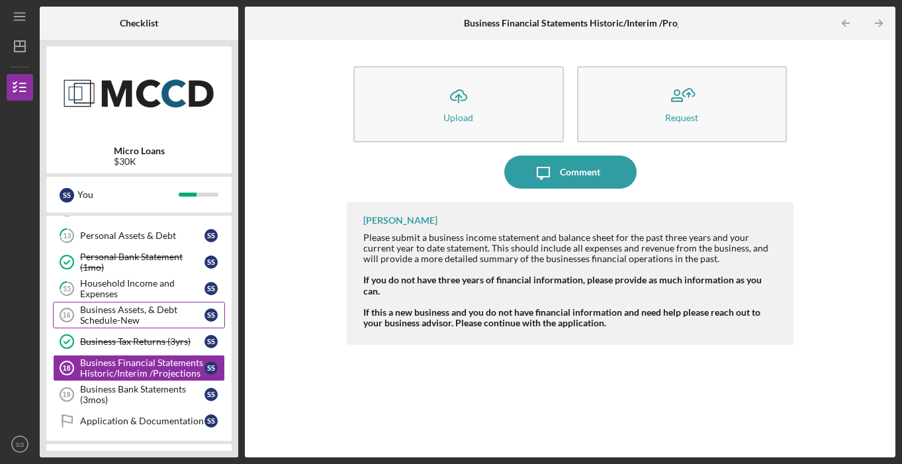
click at [171, 309] on div "Business Assets, & Debt Schedule-New" at bounding box center [142, 314] width 124 height 21
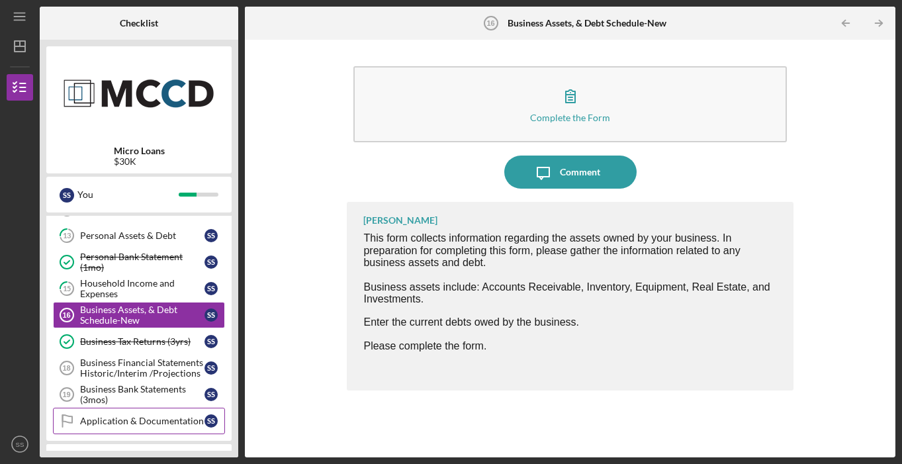
click at [168, 423] on div "Application & Documentation" at bounding box center [142, 421] width 124 height 11
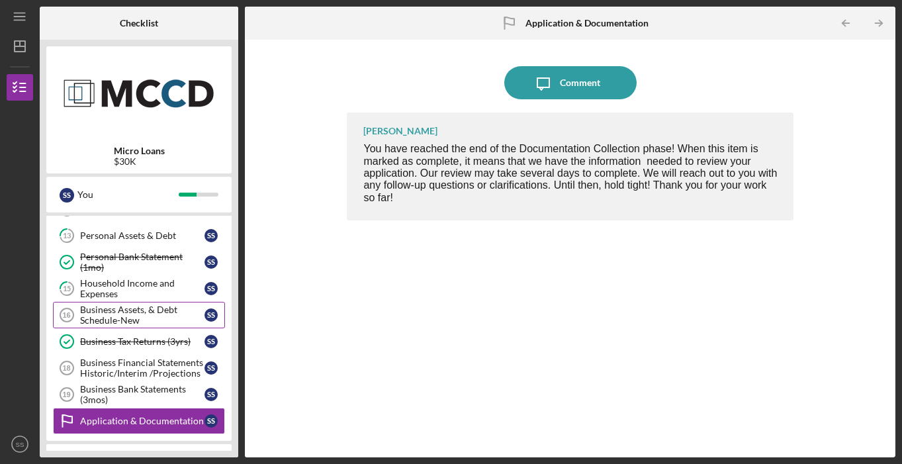
click at [175, 322] on div "Business Assets, & Debt Schedule-New" at bounding box center [142, 314] width 124 height 21
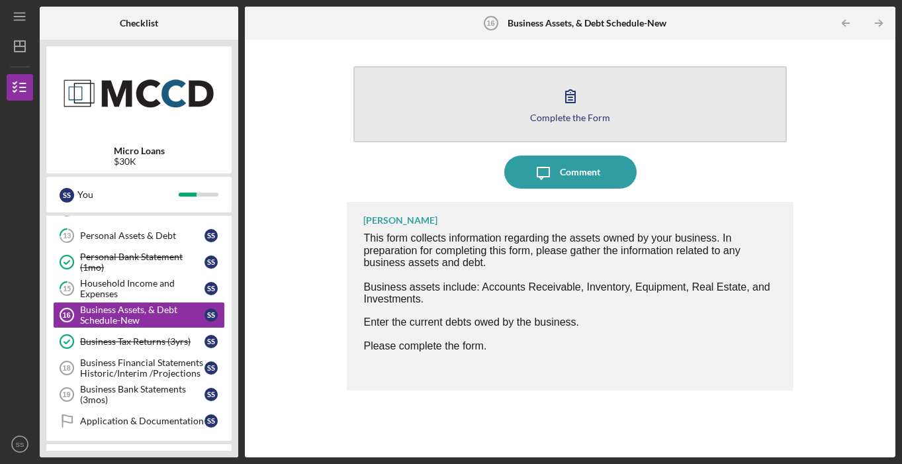
click at [547, 123] on button "Complete the Form Form" at bounding box center [569, 104] width 433 height 76
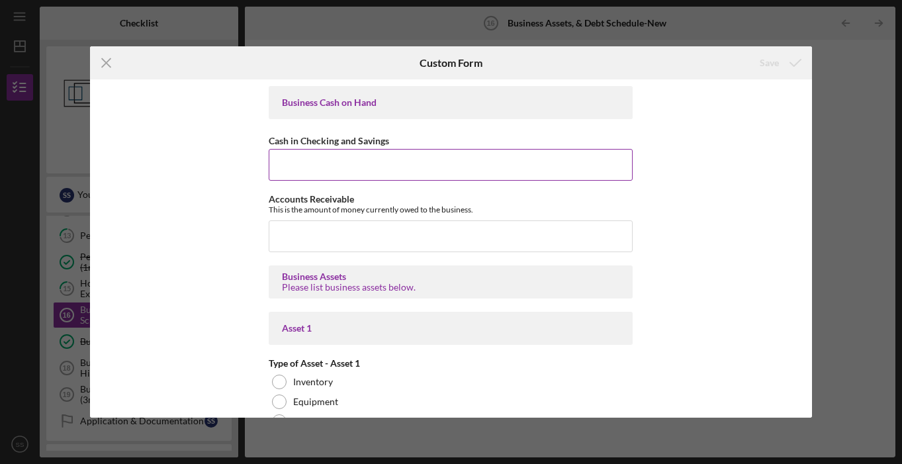
click at [496, 165] on input "Cash in Checking and Savings" at bounding box center [451, 165] width 364 height 32
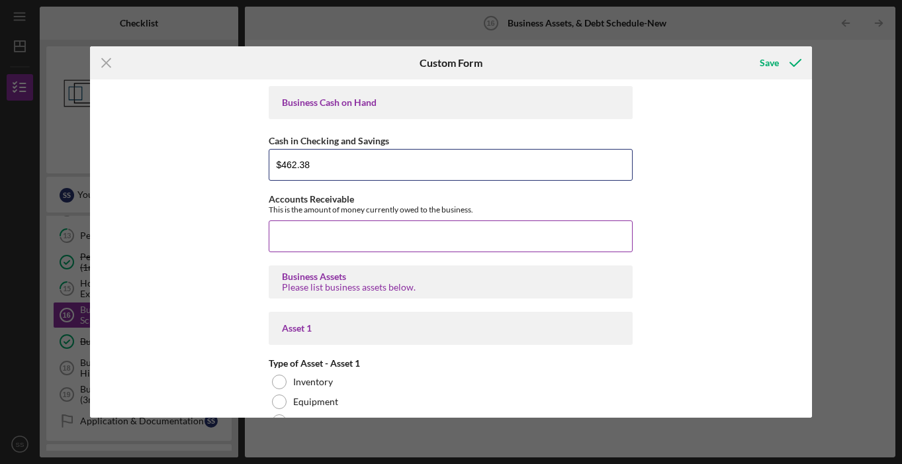
type input "$462.38"
click at [543, 237] on input "Accounts Receivable" at bounding box center [451, 236] width 364 height 32
type input "$0"
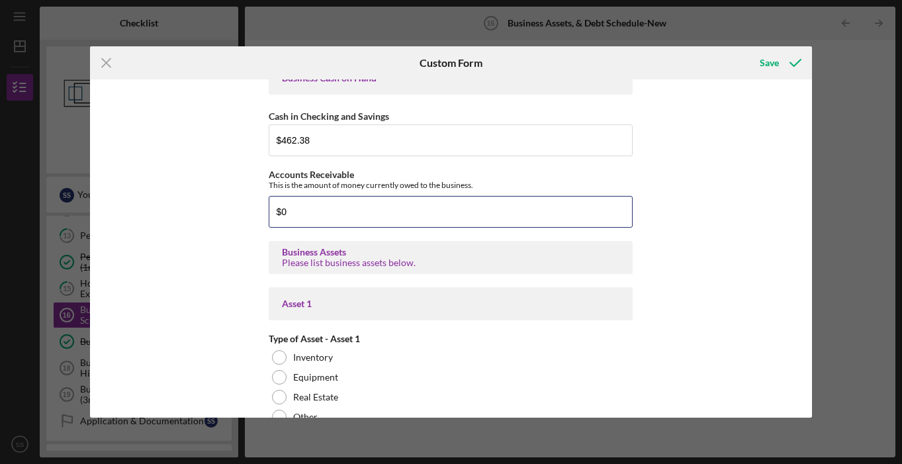
scroll to position [118, 0]
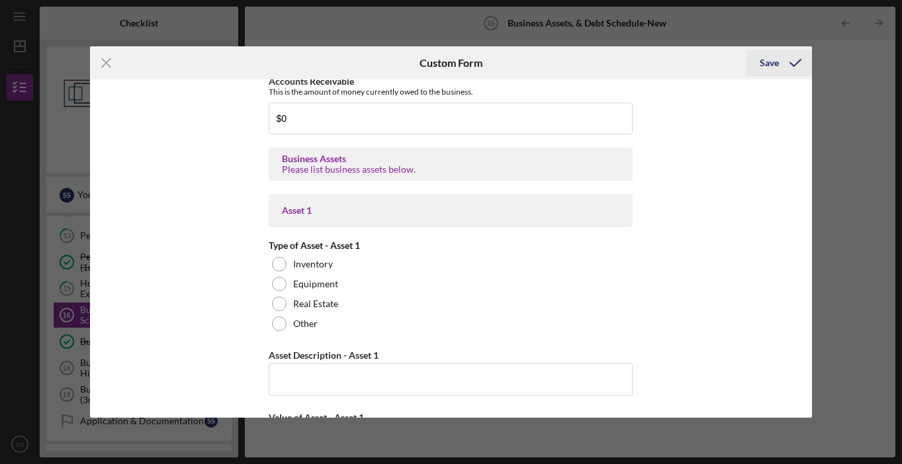
click at [768, 66] on div "Save" at bounding box center [769, 63] width 19 height 26
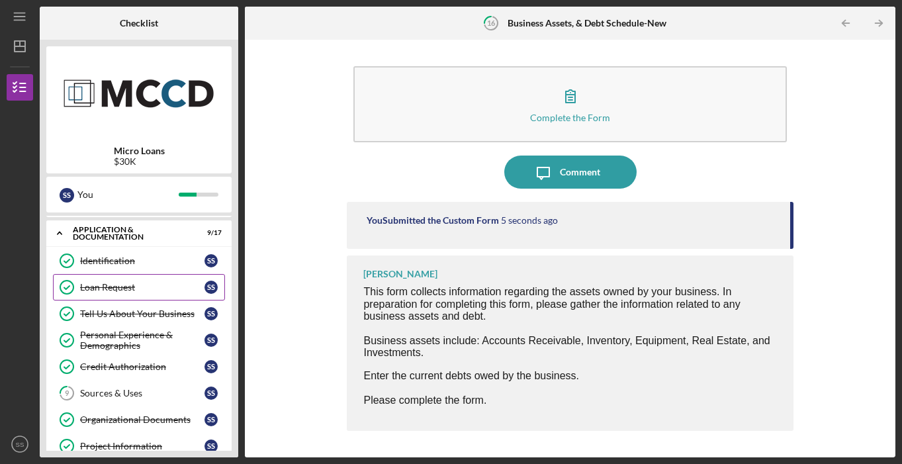
scroll to position [68, 0]
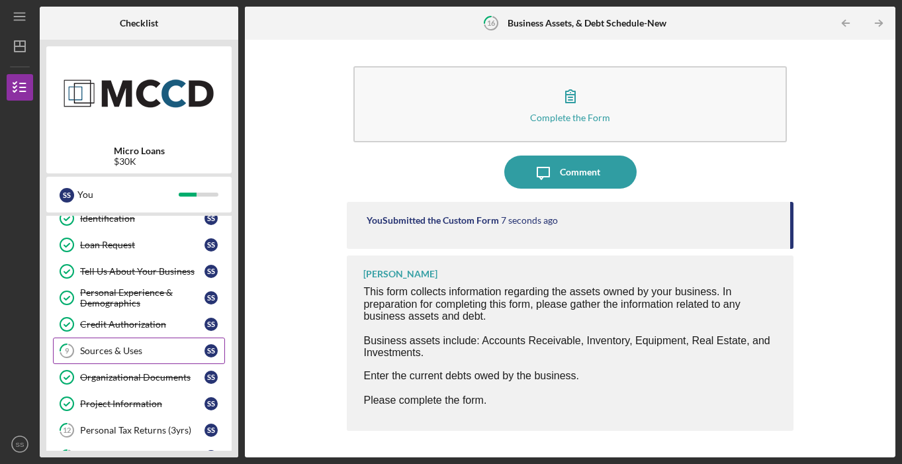
click at [142, 342] on link "9 Sources & Uses S S" at bounding box center [139, 351] width 172 height 26
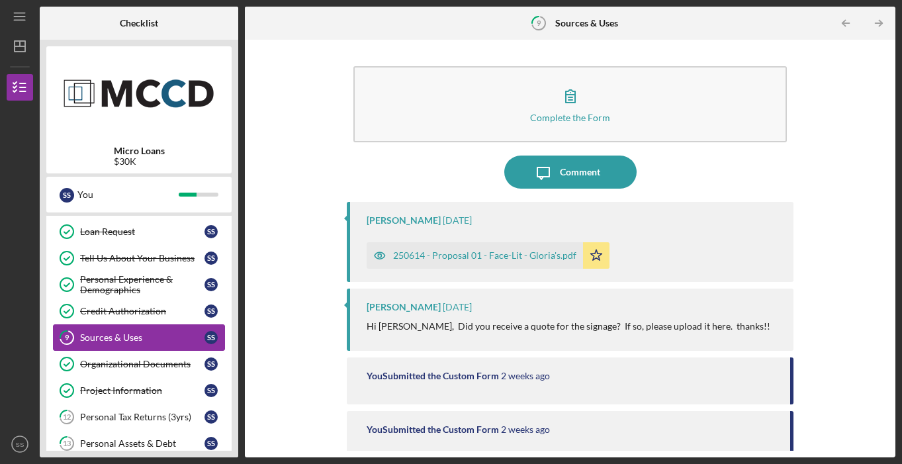
scroll to position [97, 0]
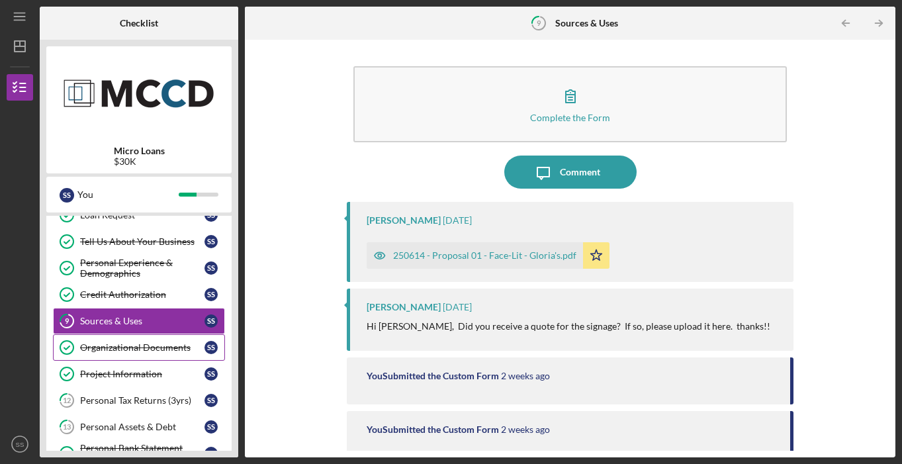
click at [138, 343] on div "Organizational Documents" at bounding box center [142, 347] width 124 height 11
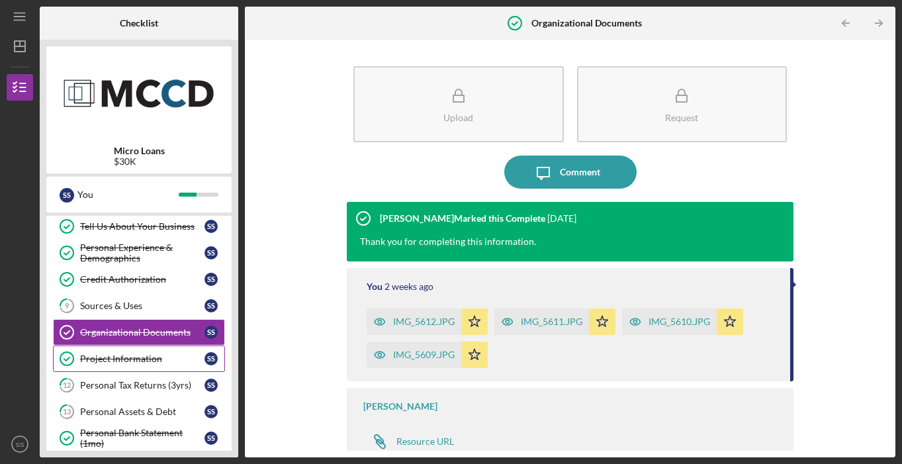
scroll to position [134, 0]
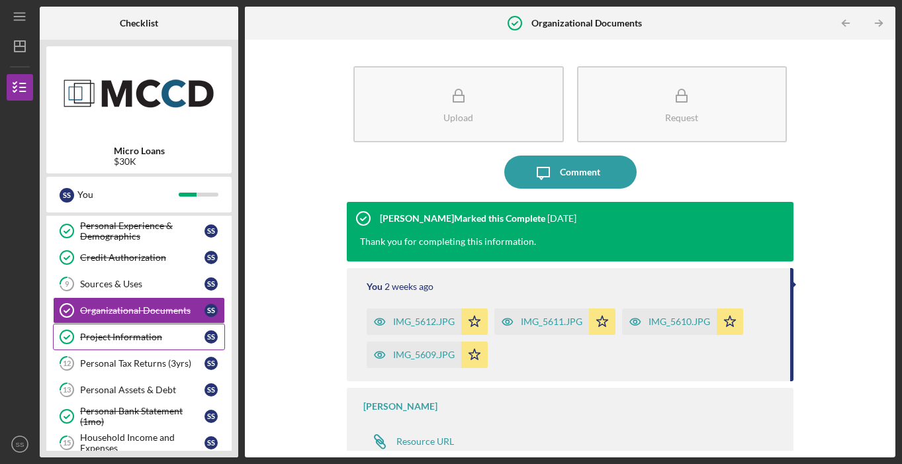
click at [146, 336] on div "Project Information" at bounding box center [142, 337] width 124 height 11
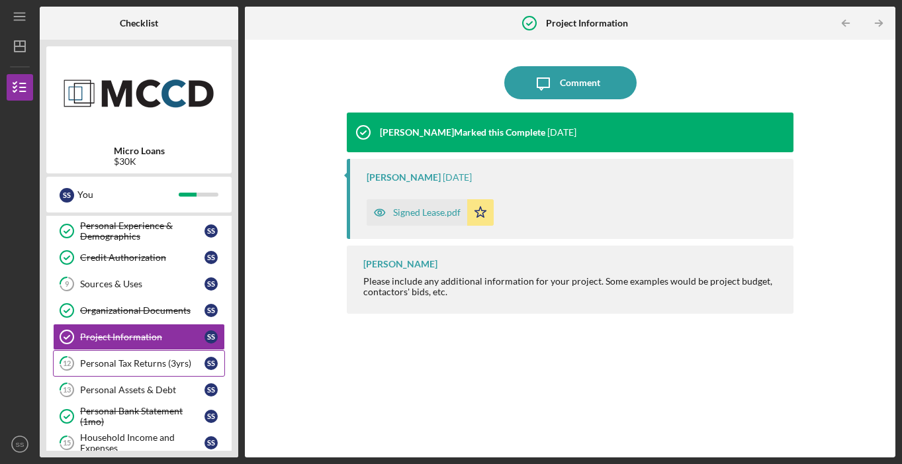
click at [155, 355] on link "12 Personal Tax Returns (3yrs) S S" at bounding box center [139, 363] width 172 height 26
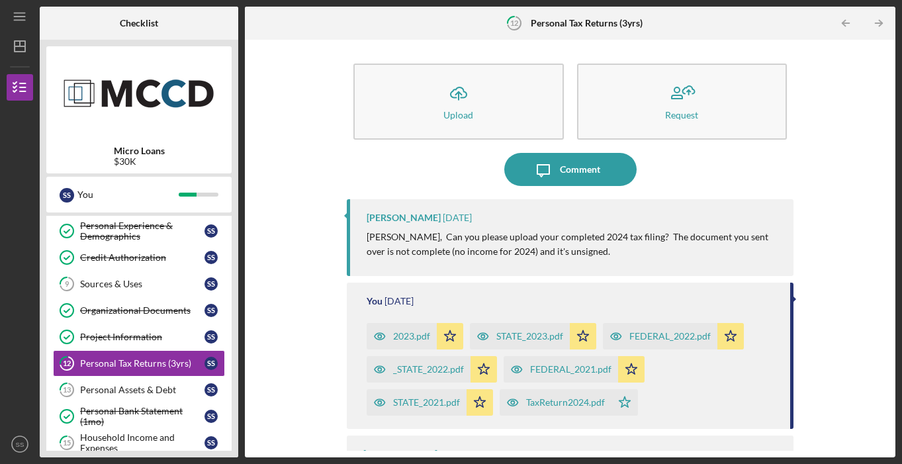
scroll to position [53, 0]
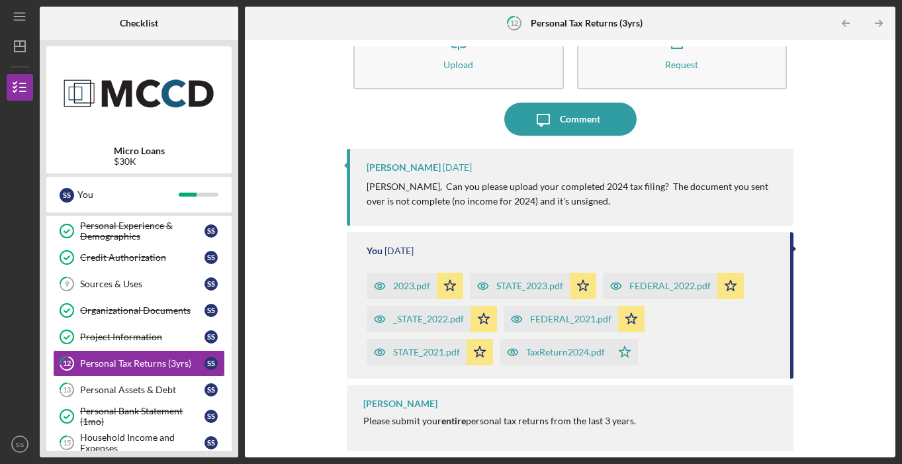
click at [608, 348] on div "TaxReturn2024.pdf" at bounding box center [556, 352] width 112 height 26
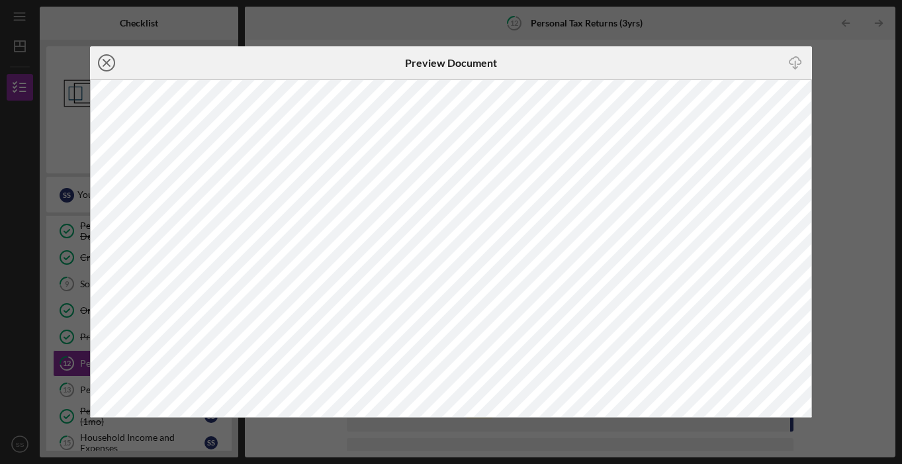
click at [108, 75] on icon "Icon/Close" at bounding box center [106, 62] width 33 height 33
